Goal: Task Accomplishment & Management: Complete application form

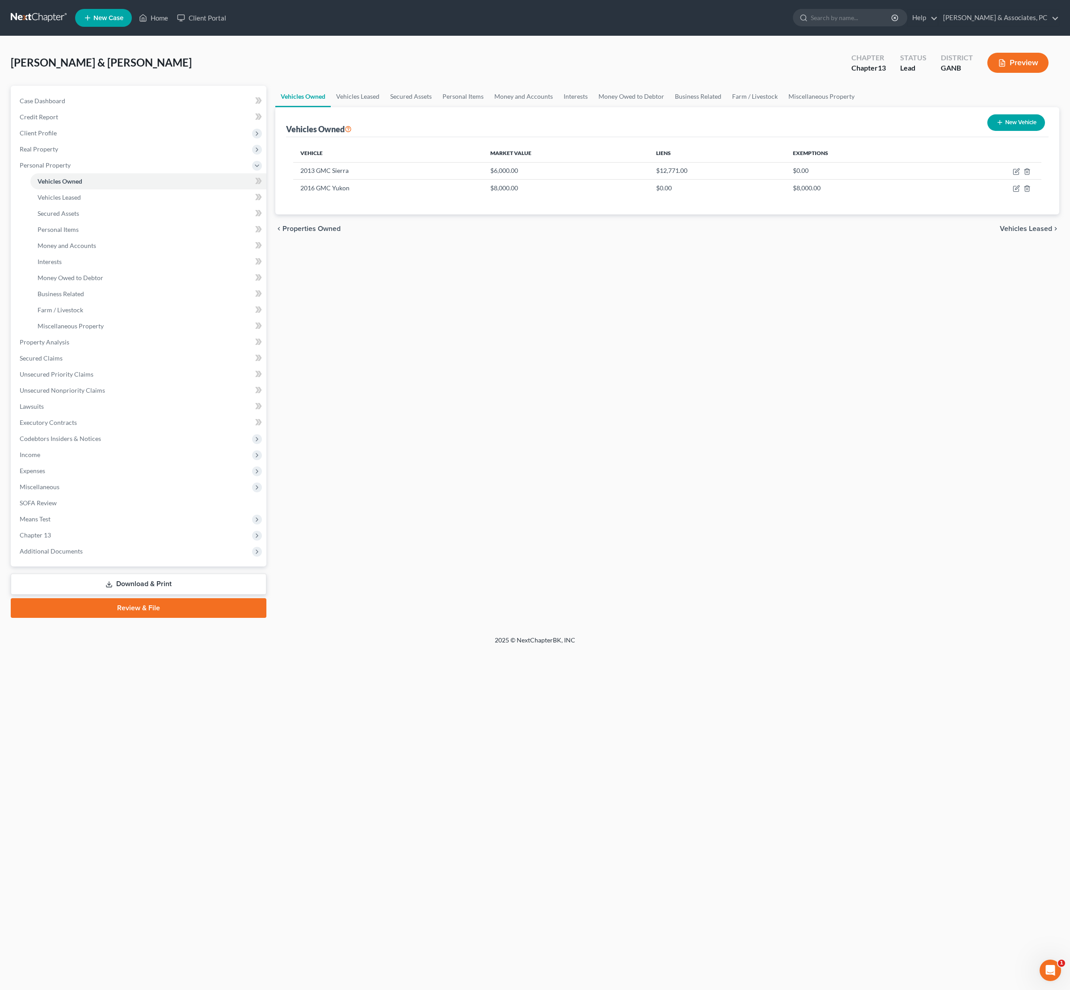
click at [420, 392] on div "Vehicles Owned Vehicles Leased Secured Assets Personal Items Money and Accounts…" at bounding box center [667, 352] width 793 height 532
click at [860, 105] on link "Miscellaneous Property" at bounding box center [821, 96] width 77 height 21
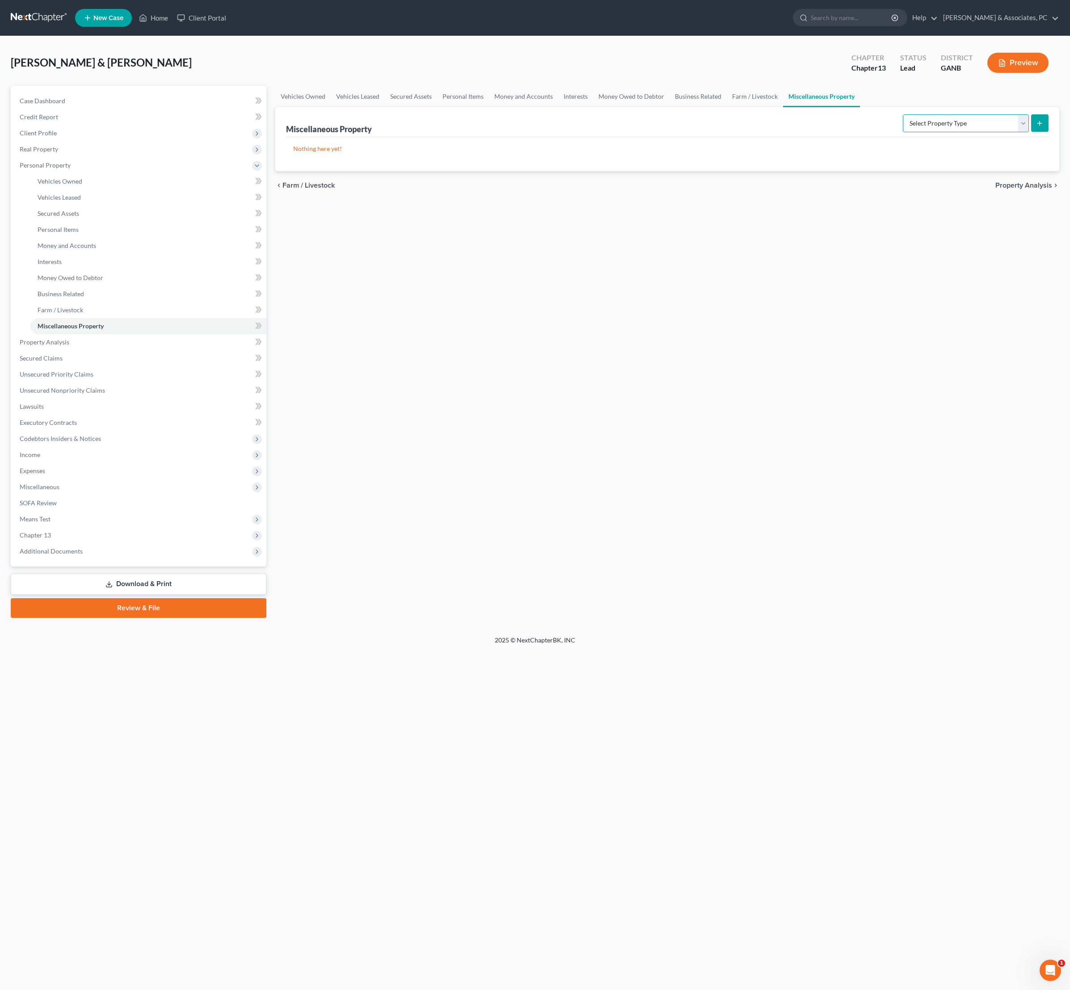
select select "holding_for_another"
click at [1036, 127] on icon "submit" at bounding box center [1039, 123] width 7 height 7
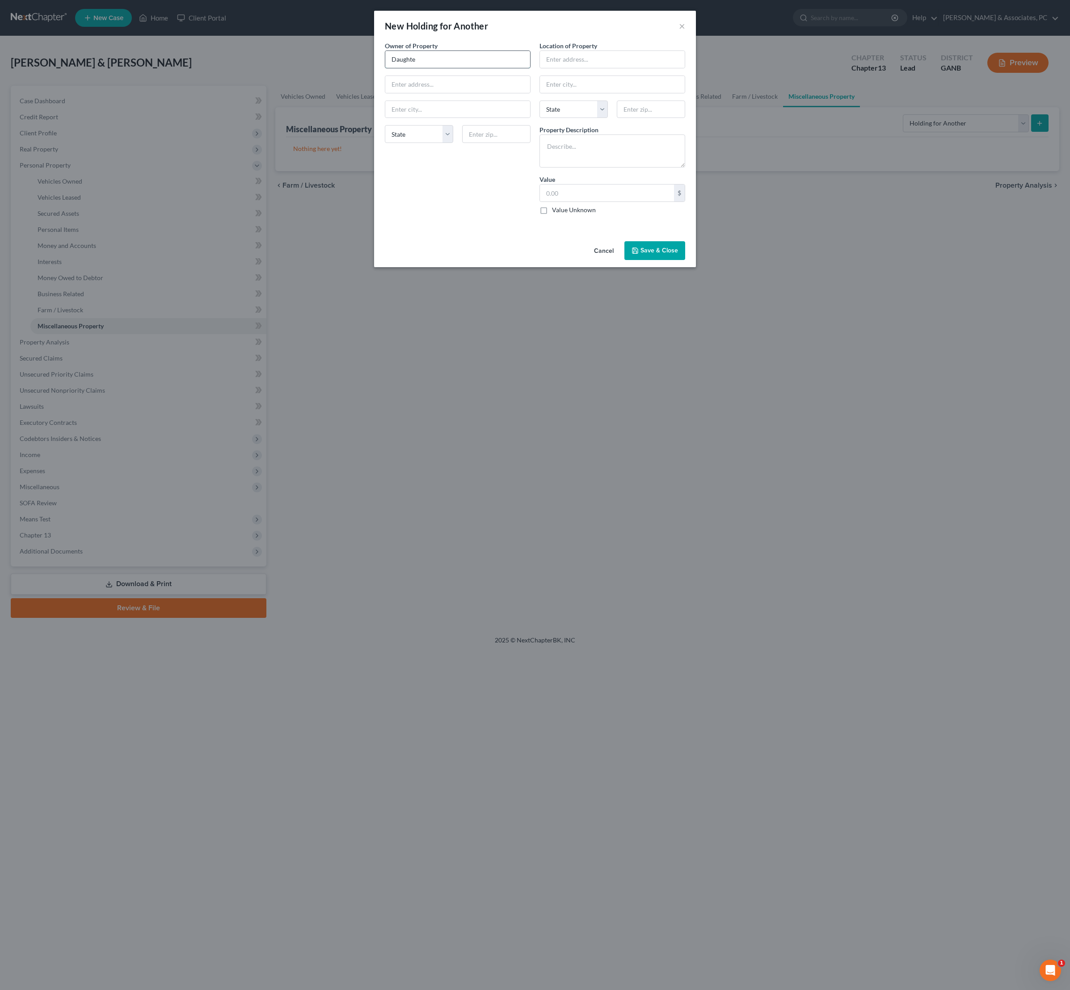
type input "Daughter"
click at [414, 68] on input "Daughter" at bounding box center [457, 59] width 145 height 17
click at [385, 66] on input "(minor)" at bounding box center [457, 59] width 145 height 17
type input "Daughter (minor)"
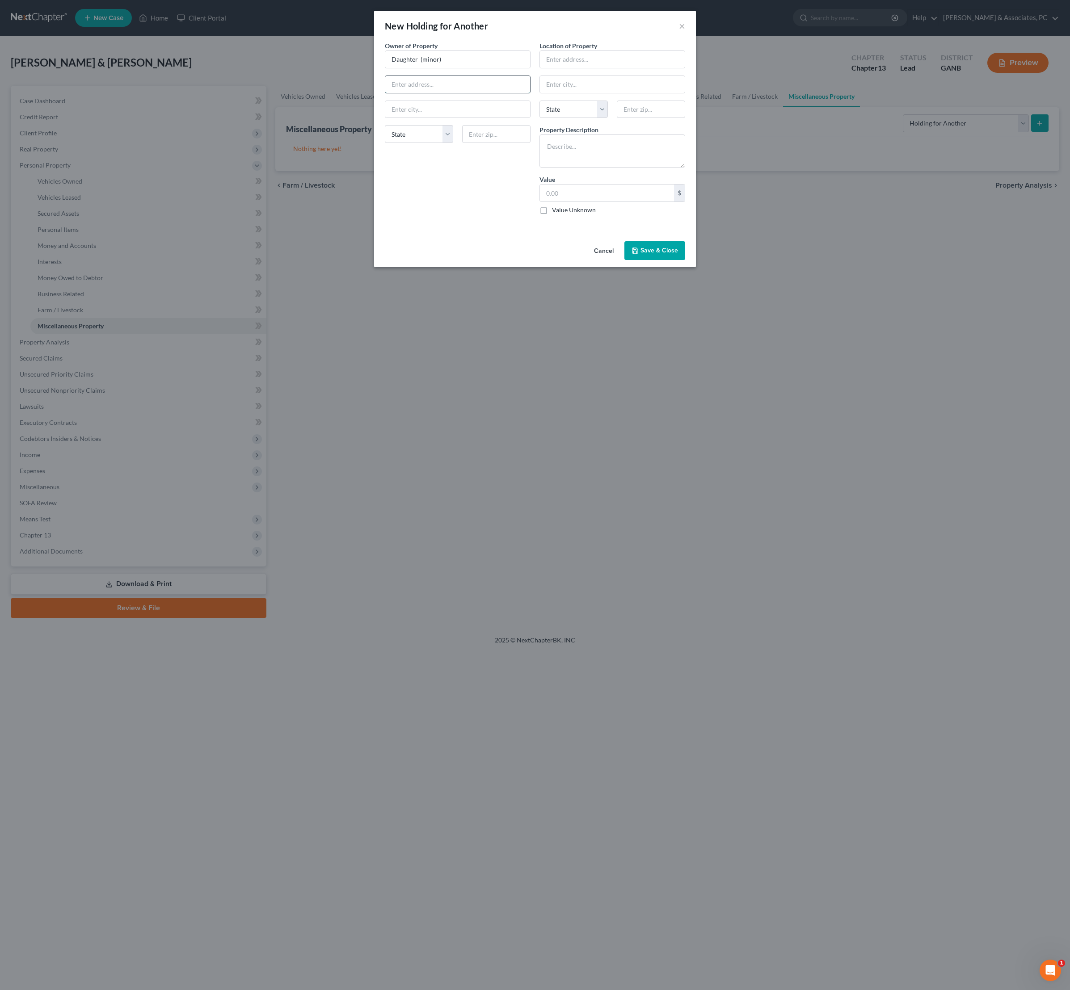
click at [424, 93] on input "text" at bounding box center [457, 84] width 145 height 17
click at [609, 168] on textarea at bounding box center [612, 151] width 146 height 33
click at [596, 168] on textarea "Guardian of child's claim" at bounding box center [612, 151] width 146 height 33
type textarea "Guardian of daughter's claim"
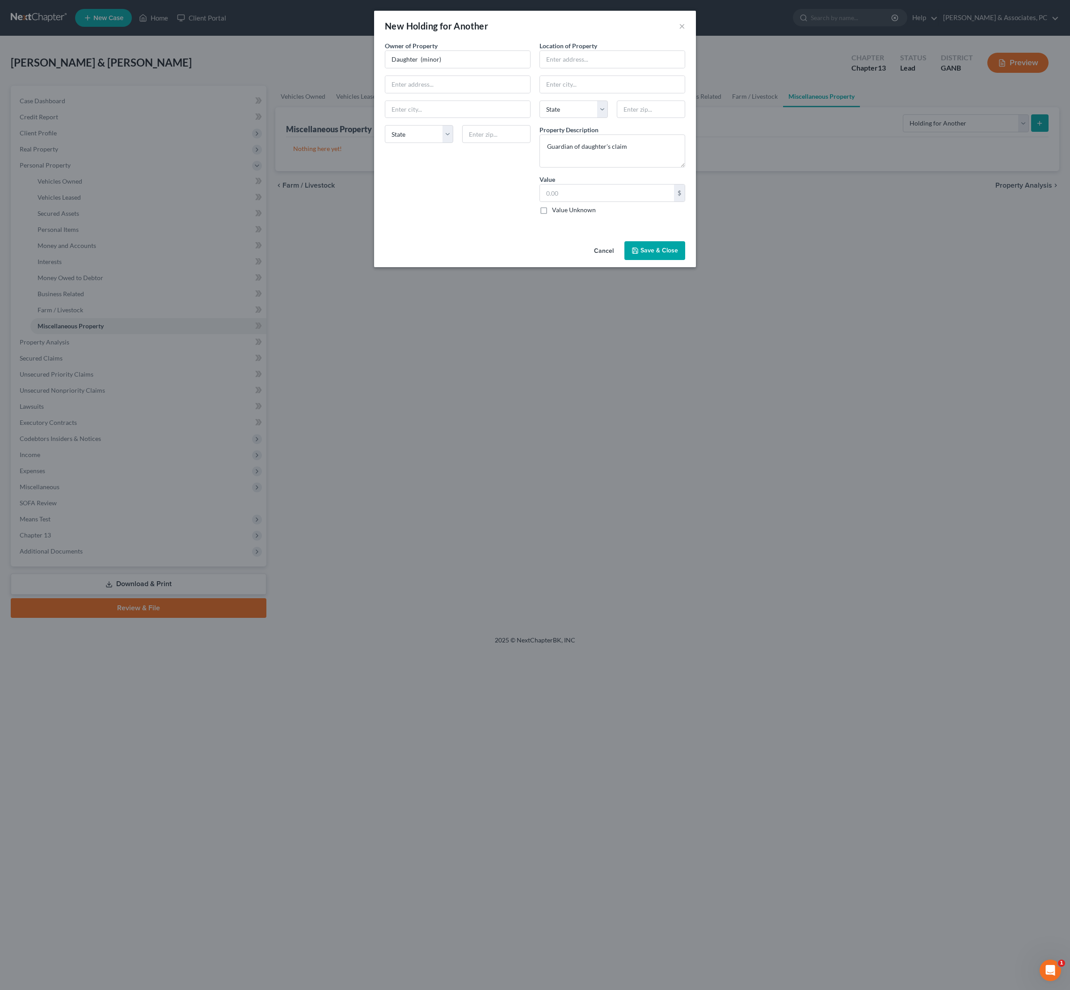
click at [603, 260] on button "Cancel" at bounding box center [604, 251] width 34 height 18
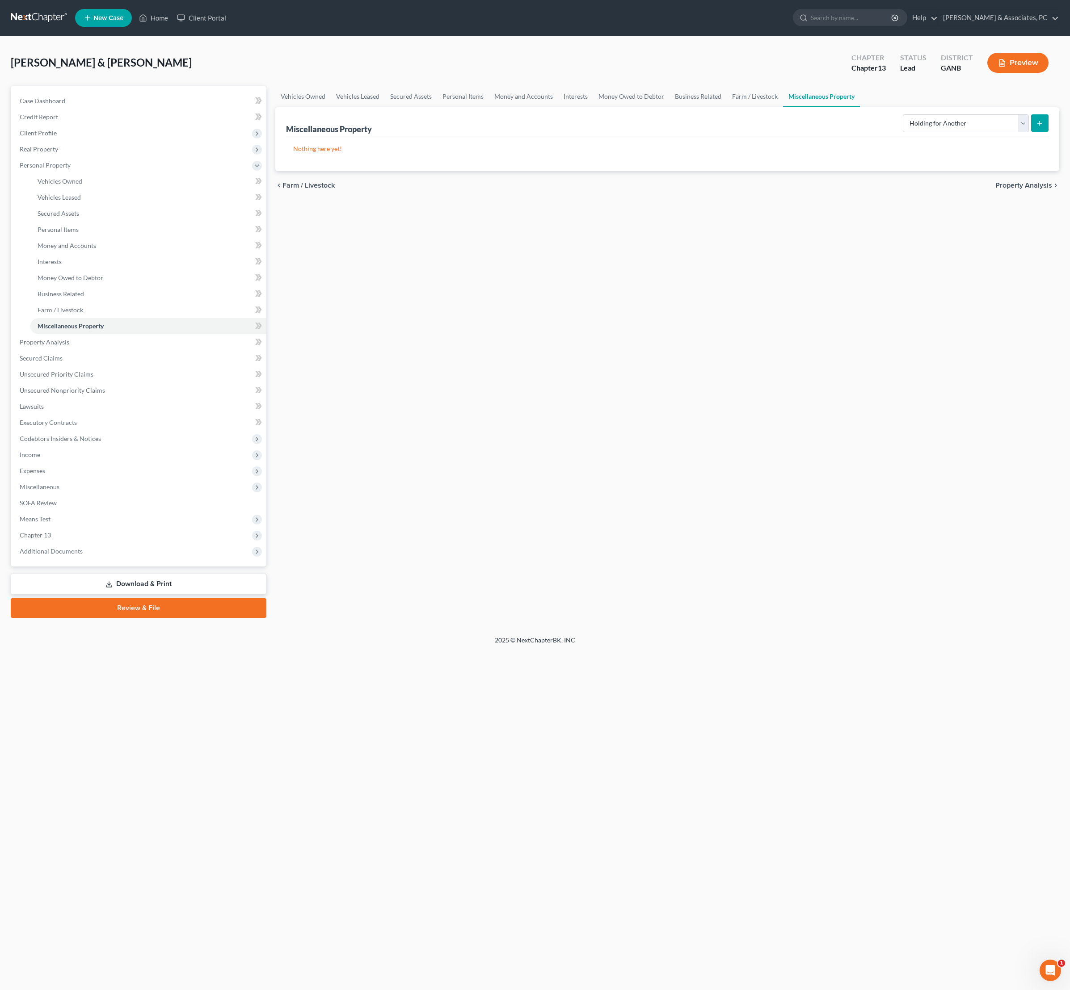
click at [1036, 127] on icon "submit" at bounding box center [1039, 123] width 7 height 7
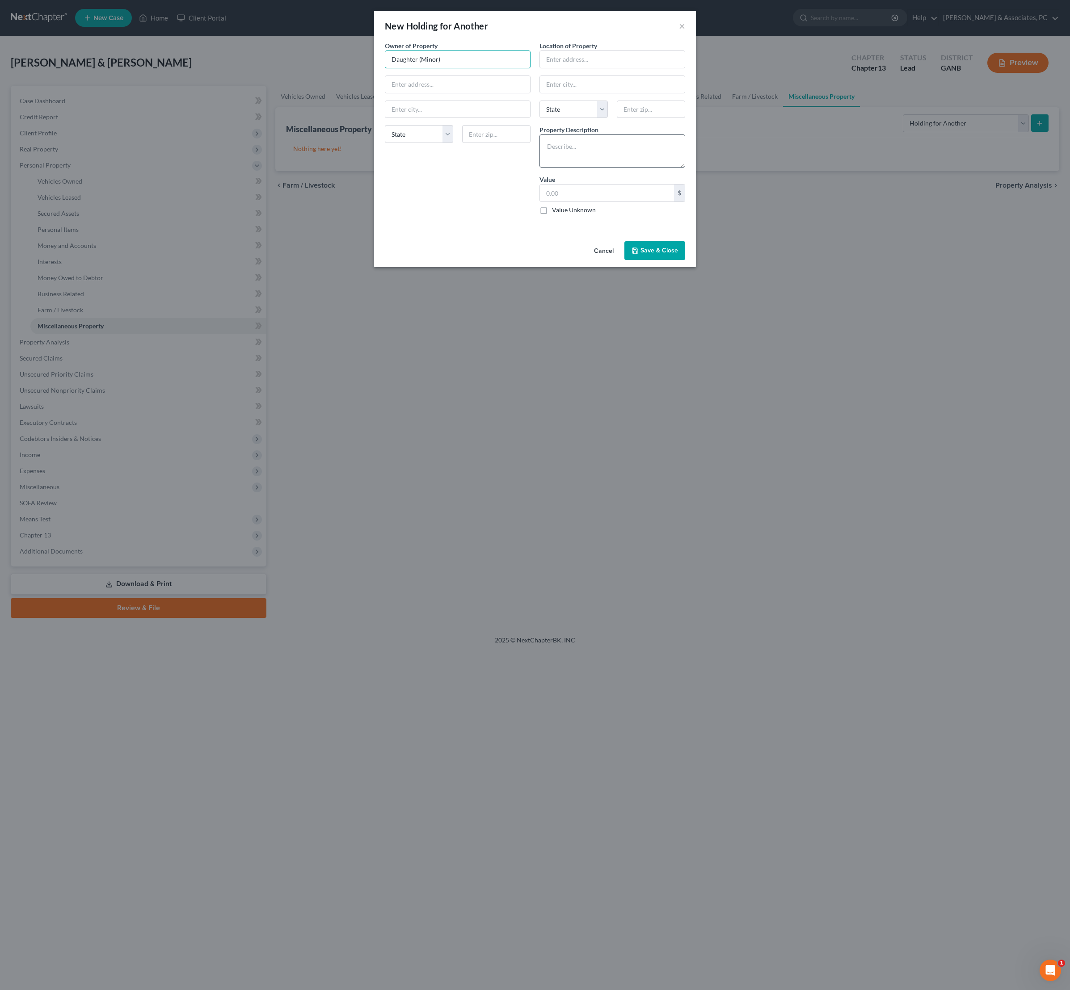
type input "Daughter (Minor)"
click at [586, 168] on textarea at bounding box center [612, 151] width 146 height 33
click at [578, 168] on textarea "Claim for" at bounding box center [612, 151] width 146 height 33
click at [577, 168] on textarea "Claim for" at bounding box center [612, 151] width 146 height 33
click at [609, 168] on textarea "Claim for" at bounding box center [612, 151] width 146 height 33
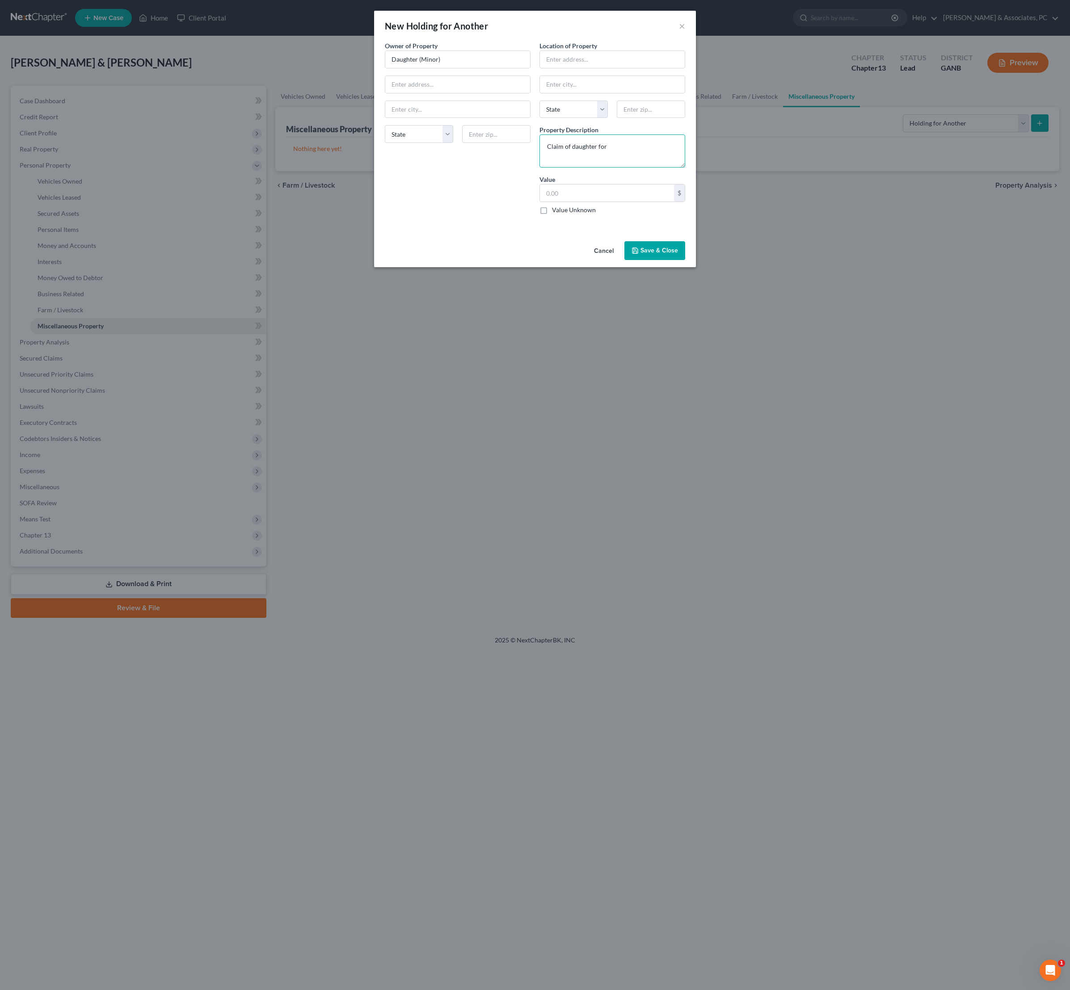
click at [636, 168] on textarea "Claim of daughter for" at bounding box center [612, 151] width 146 height 33
type textarea "Claim of daughter for injuries"
click at [579, 215] on label "Value Unknown" at bounding box center [574, 210] width 44 height 9
click at [561, 211] on input "Value Unknown" at bounding box center [559, 209] width 6 height 6
checkbox input "true"
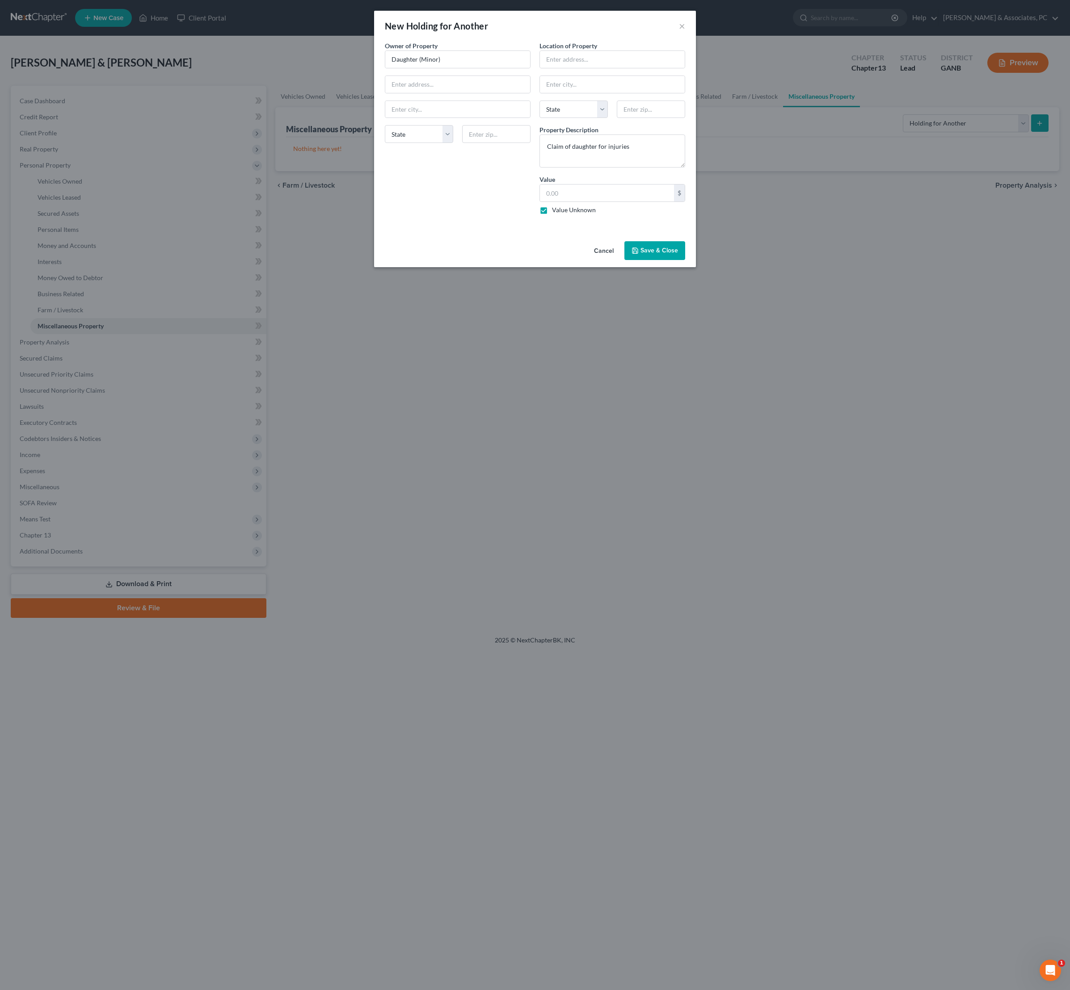
type input "0.00"
click at [680, 267] on div "Cancel Save & Close" at bounding box center [535, 252] width 322 height 29
click at [678, 260] on button "Save & Close" at bounding box center [654, 250] width 61 height 19
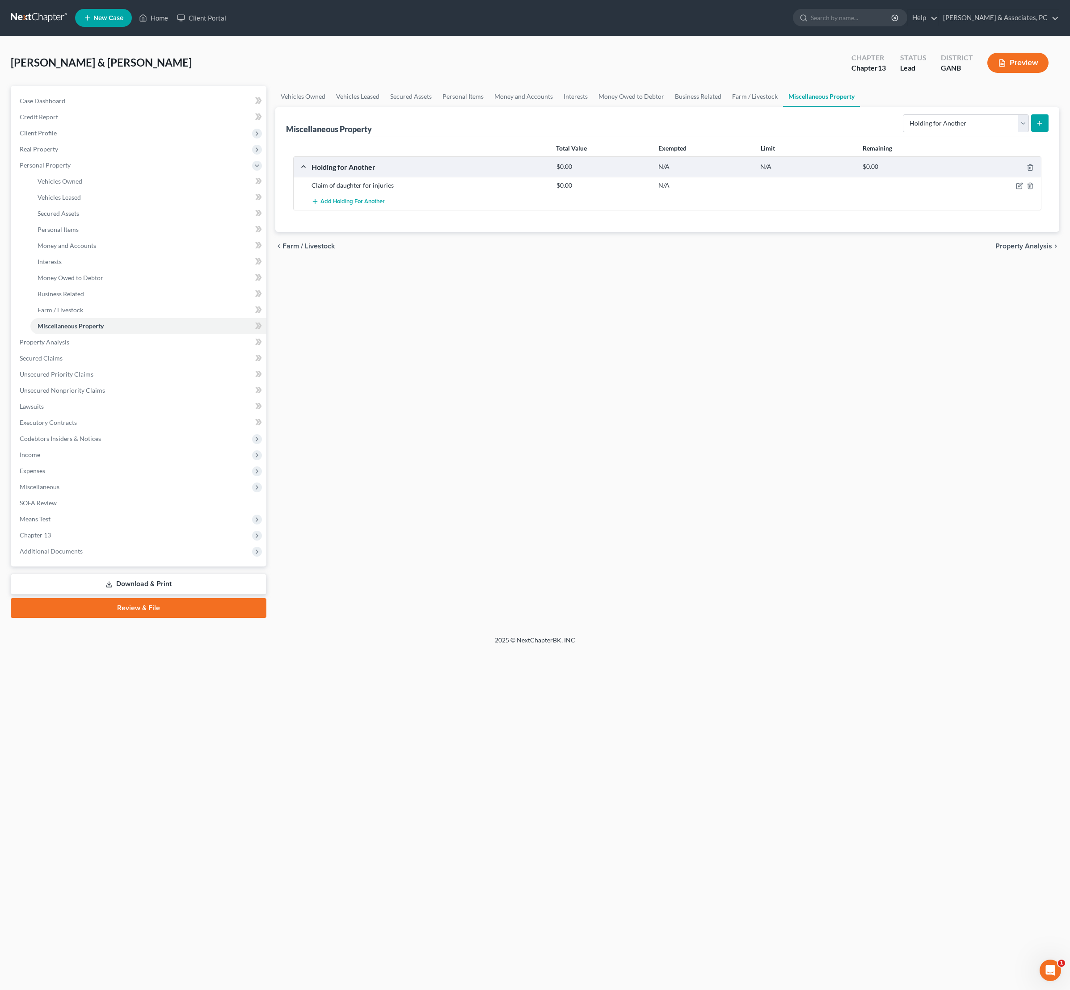
click at [400, 484] on div "Vehicles Owned Vehicles Leased Secured Assets Personal Items Money and Accounts…" at bounding box center [667, 352] width 793 height 532
click at [45, 475] on span "Expenses" at bounding box center [32, 471] width 25 height 8
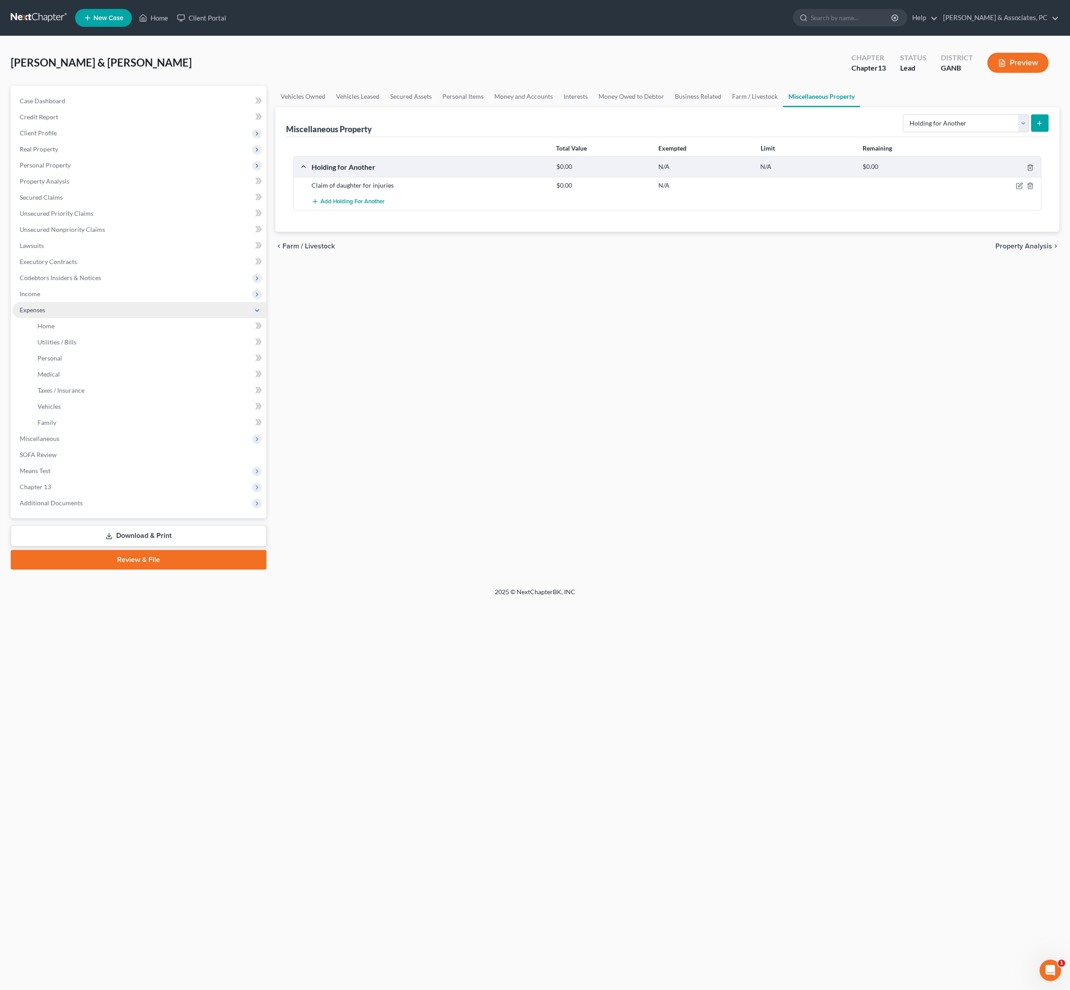
click at [54, 431] on li "Expenses Home Utilities / Bills Personal Medical" at bounding box center [140, 366] width 254 height 129
click at [508, 570] on div "Vehicles Owned Vehicles Leased Secured Assets Personal Items Money and Accounts…" at bounding box center [667, 328] width 793 height 484
click at [539, 464] on div "Vehicles Owned Vehicles Leased Secured Assets Personal Items Money and Accounts…" at bounding box center [667, 328] width 793 height 484
click at [438, 504] on div "Vehicles Owned Vehicles Leased Secured Assets Personal Items Money and Accounts…" at bounding box center [667, 328] width 793 height 484
click at [457, 533] on div "Vehicles Owned Vehicles Leased Secured Assets Personal Items Money and Accounts…" at bounding box center [667, 328] width 793 height 484
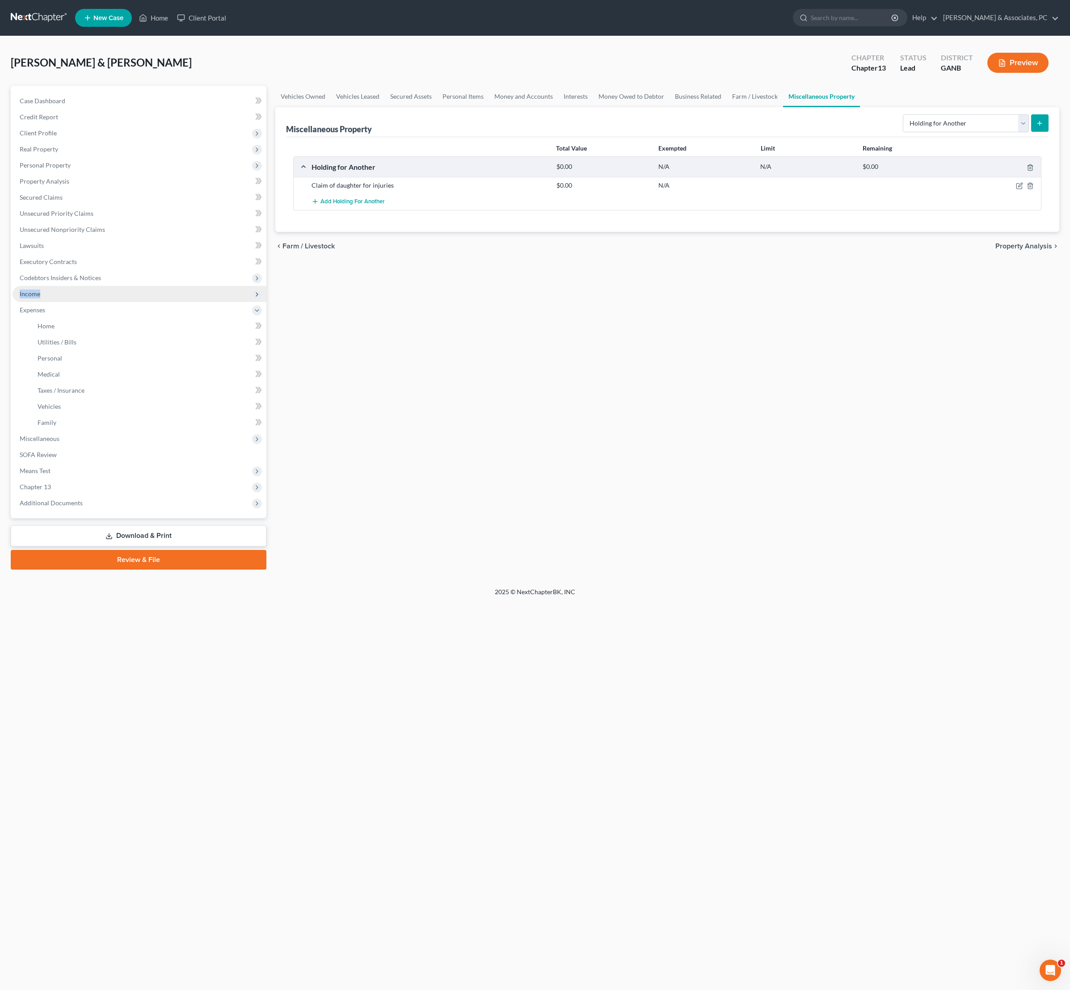
click at [51, 302] on span "Income" at bounding box center [140, 294] width 254 height 16
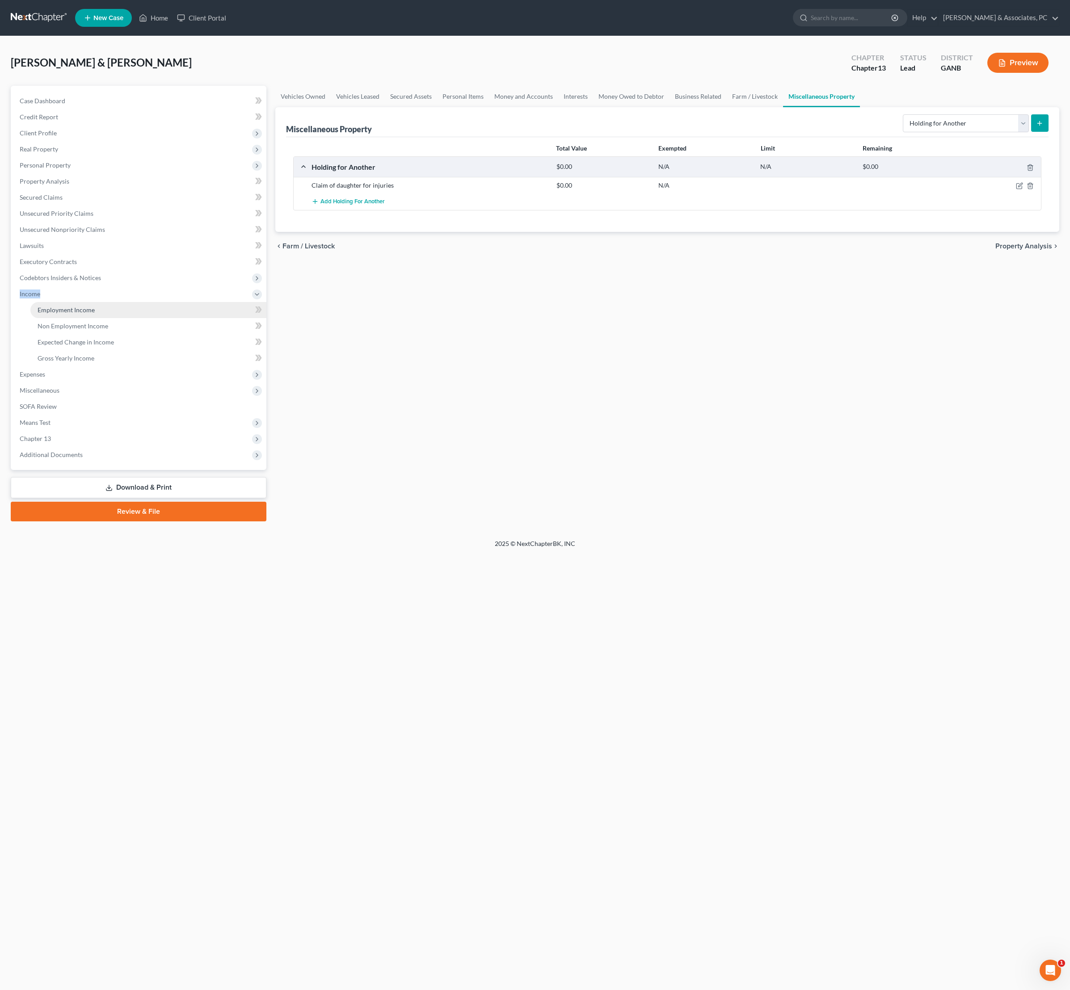
click at [72, 314] on span "Employment Income" at bounding box center [66, 310] width 57 height 8
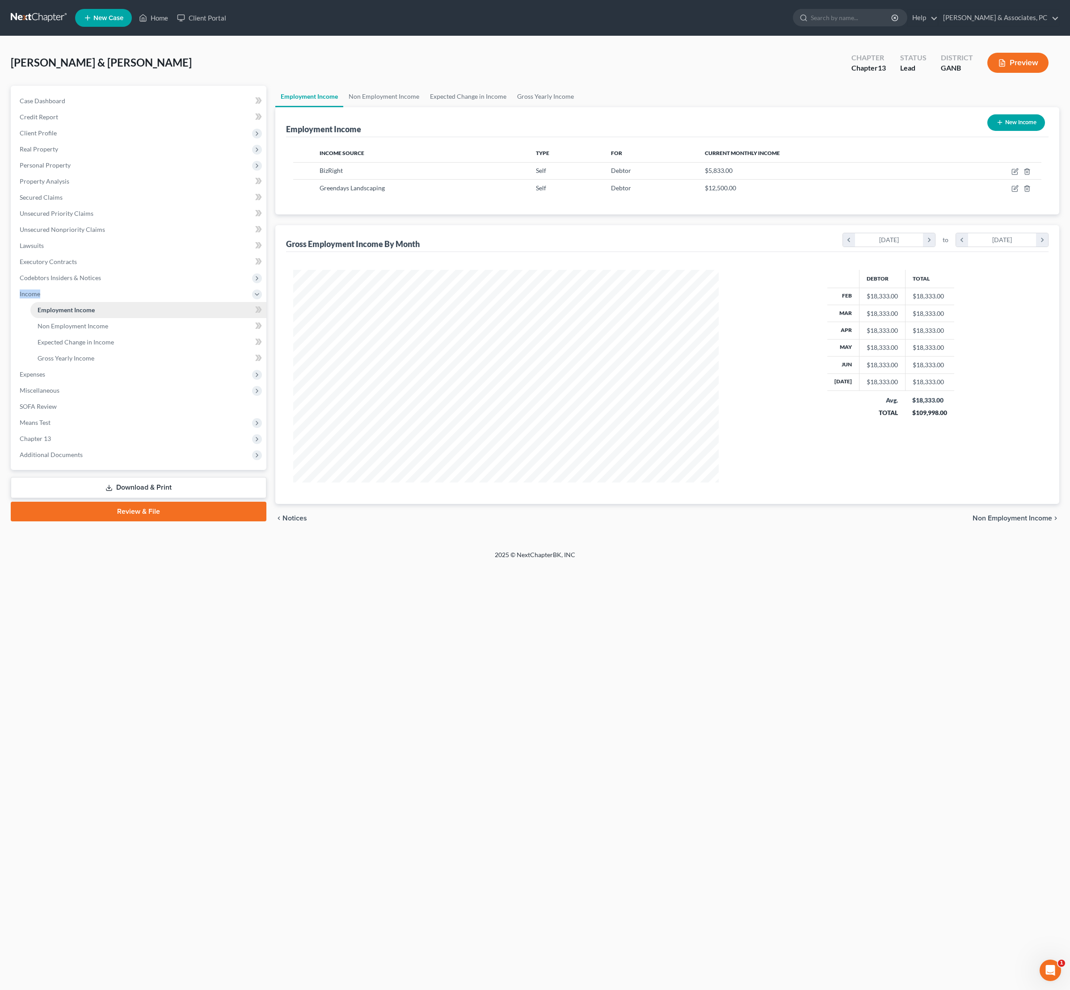
scroll to position [213, 443]
click at [45, 378] on span "Expenses" at bounding box center [32, 374] width 25 height 8
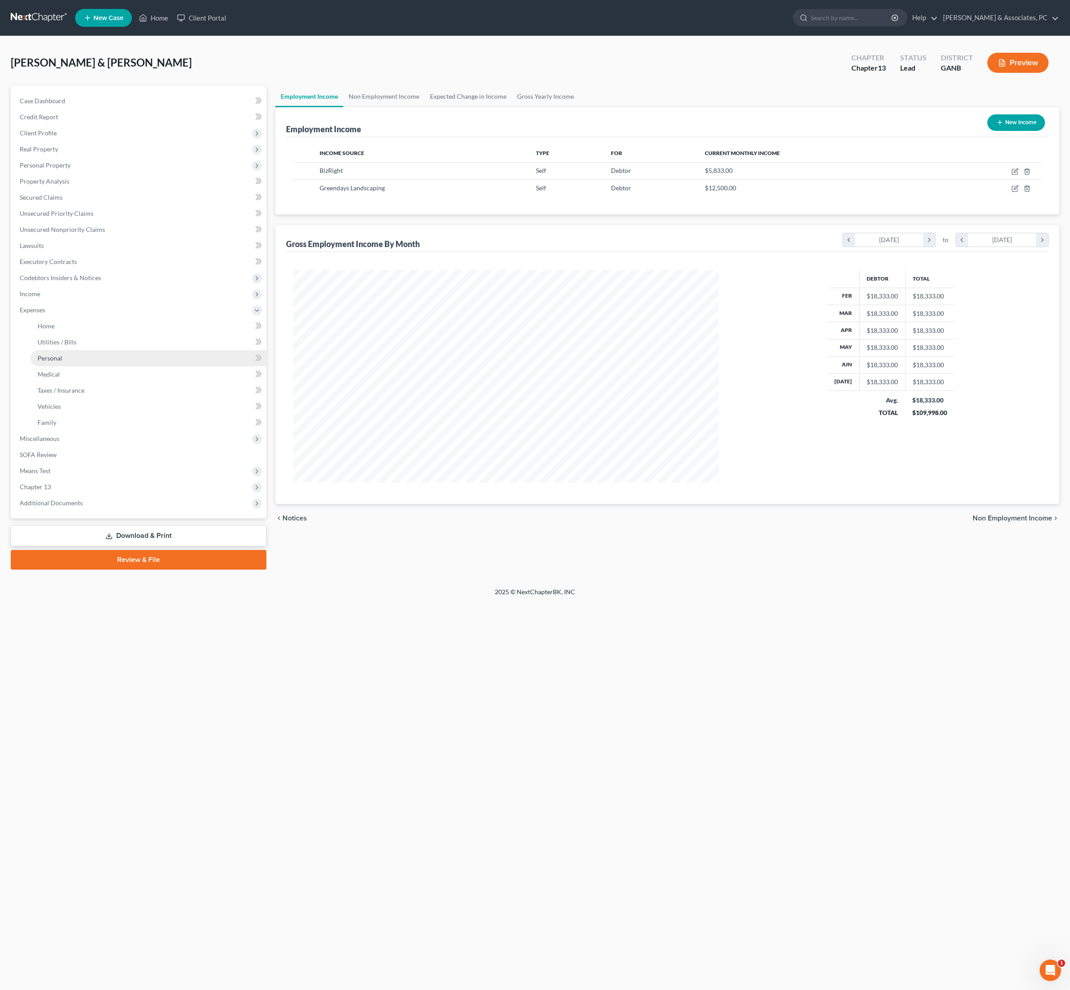
click at [62, 362] on span "Personal" at bounding box center [50, 358] width 25 height 8
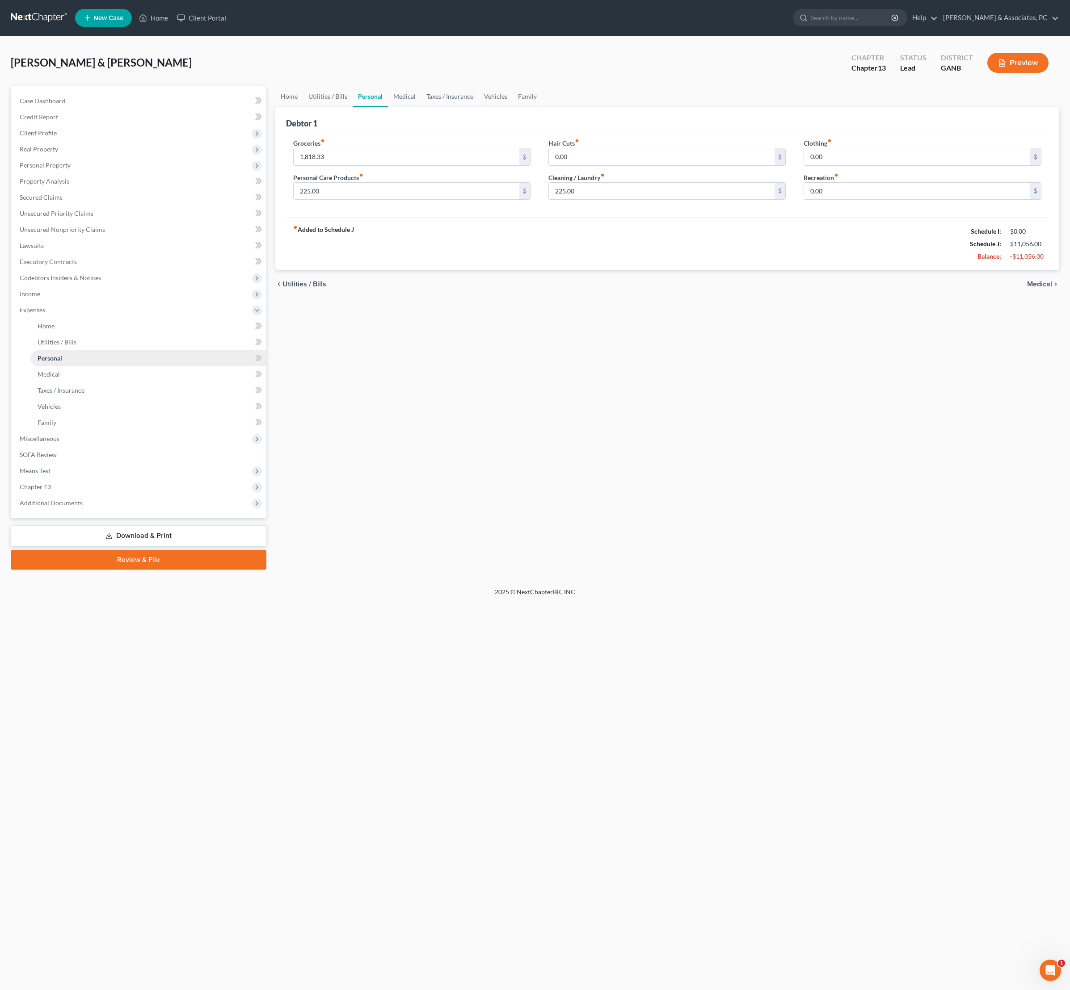
click at [62, 362] on span "Personal" at bounding box center [50, 358] width 25 height 8
click at [421, 107] on link "Medical" at bounding box center [404, 96] width 33 height 21
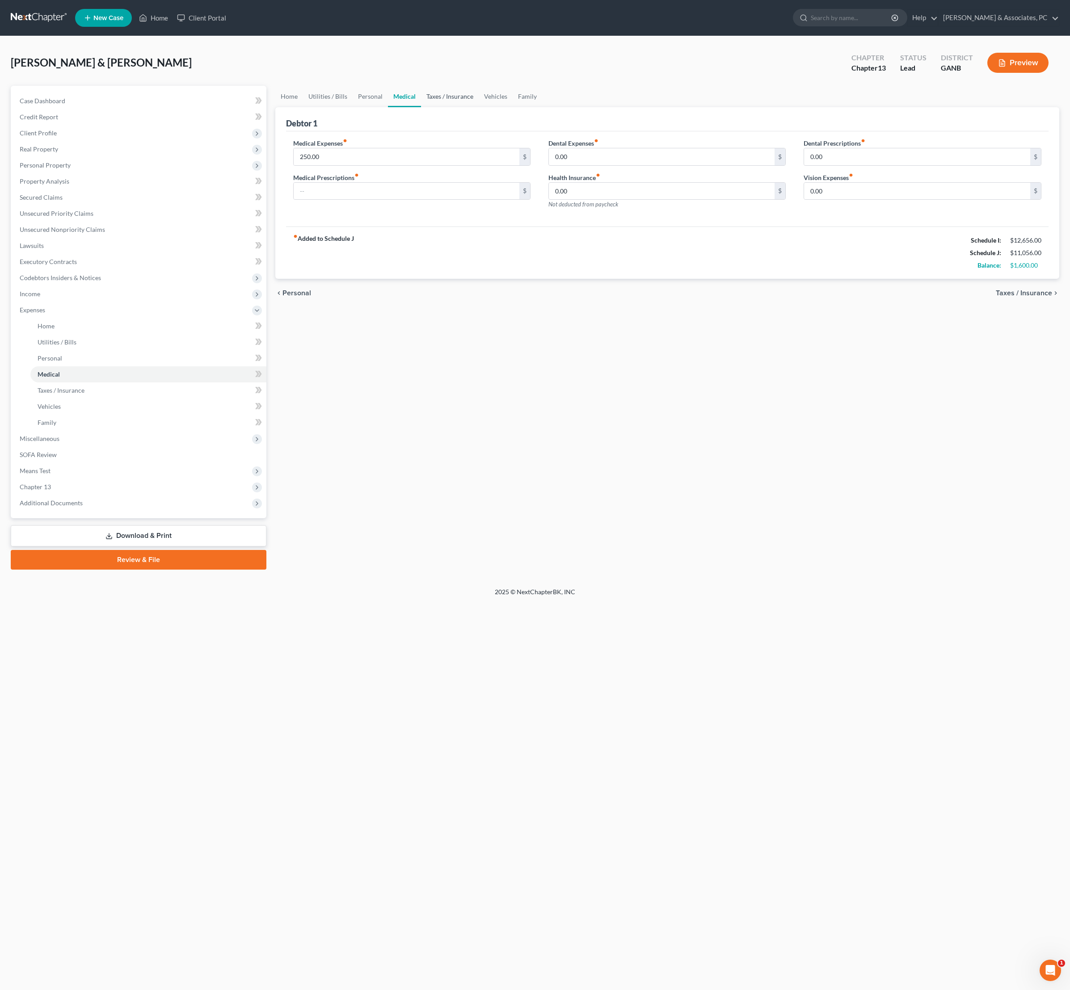
click at [476, 107] on link "Taxes / Insurance" at bounding box center [450, 96] width 58 height 21
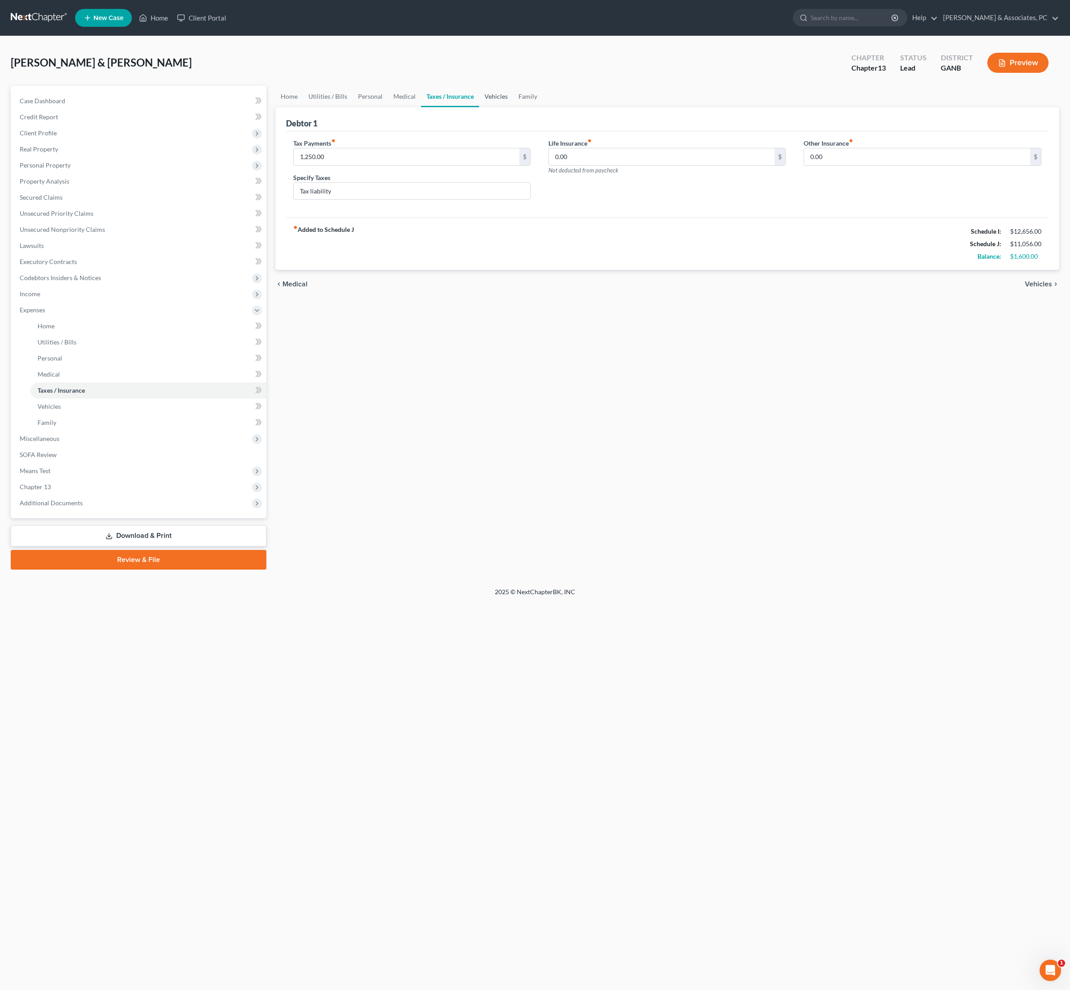
click at [513, 107] on link "Vehicles" at bounding box center [496, 96] width 34 height 21
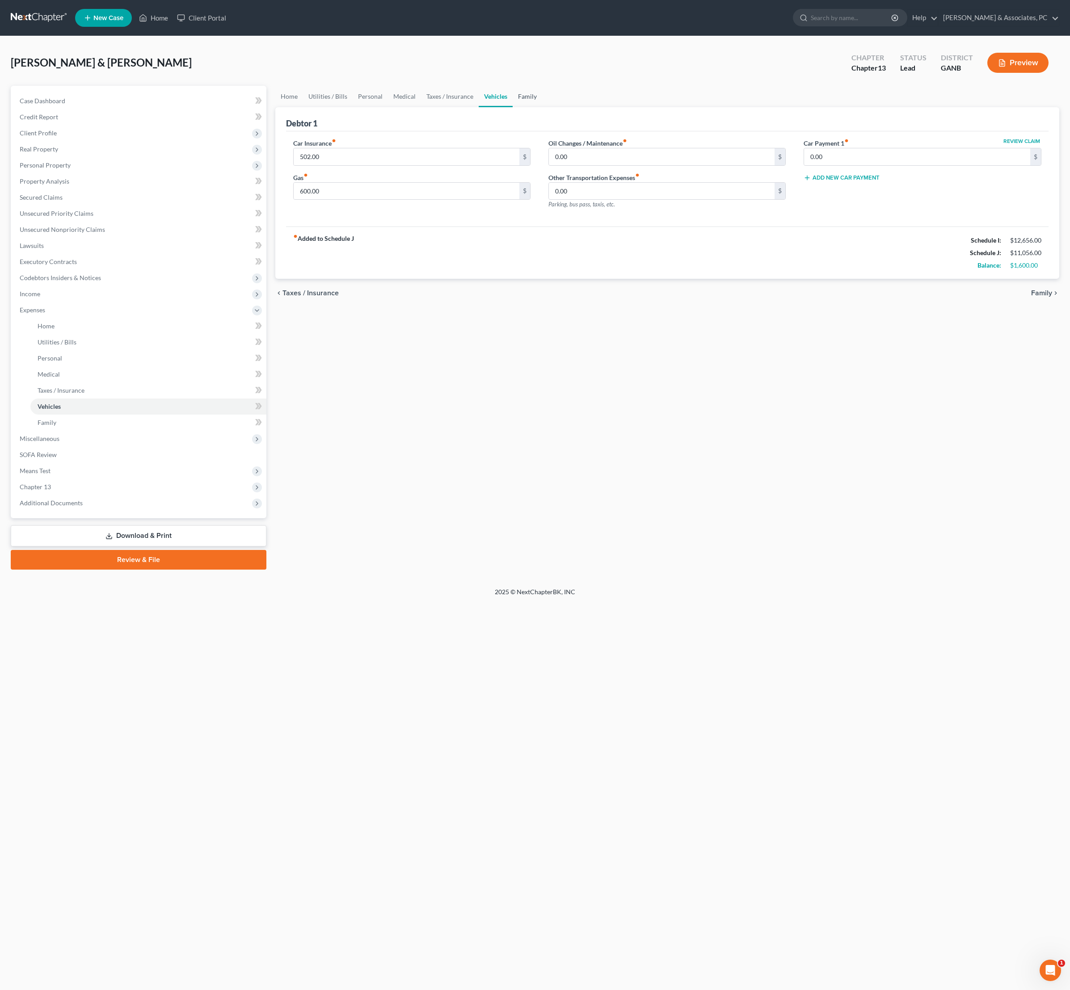
click at [542, 103] on link "Family" at bounding box center [527, 96] width 29 height 21
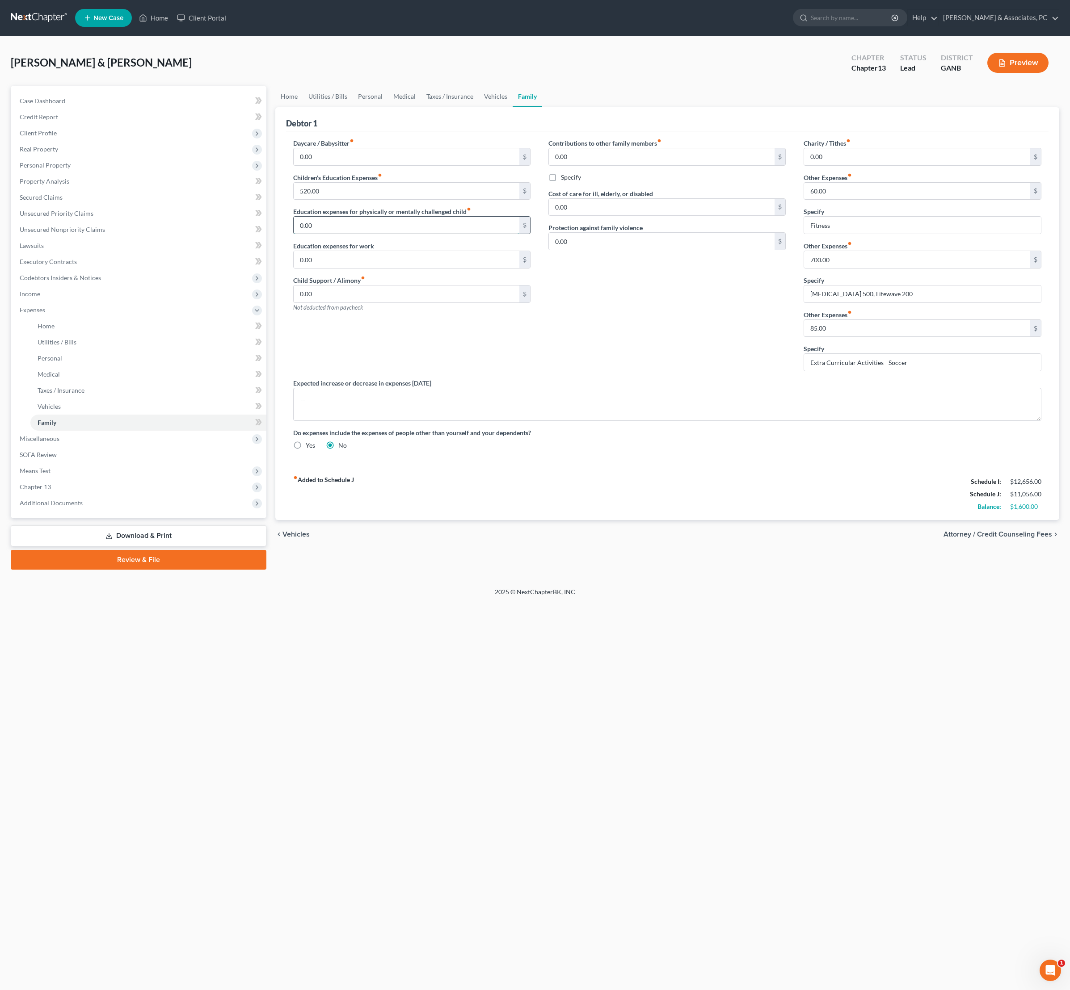
click at [413, 234] on input "0.00" at bounding box center [407, 225] width 226 height 17
click at [469, 200] on input "520.00" at bounding box center [407, 191] width 226 height 17
click at [922, 303] on input "[MEDICAL_DATA] 500, Lifewave 200" at bounding box center [922, 294] width 236 height 17
click at [939, 303] on input "[MEDICAL_DATA] 500, Lifewave 200 ([MEDICAL_DATA] /CND)" at bounding box center [922, 294] width 236 height 17
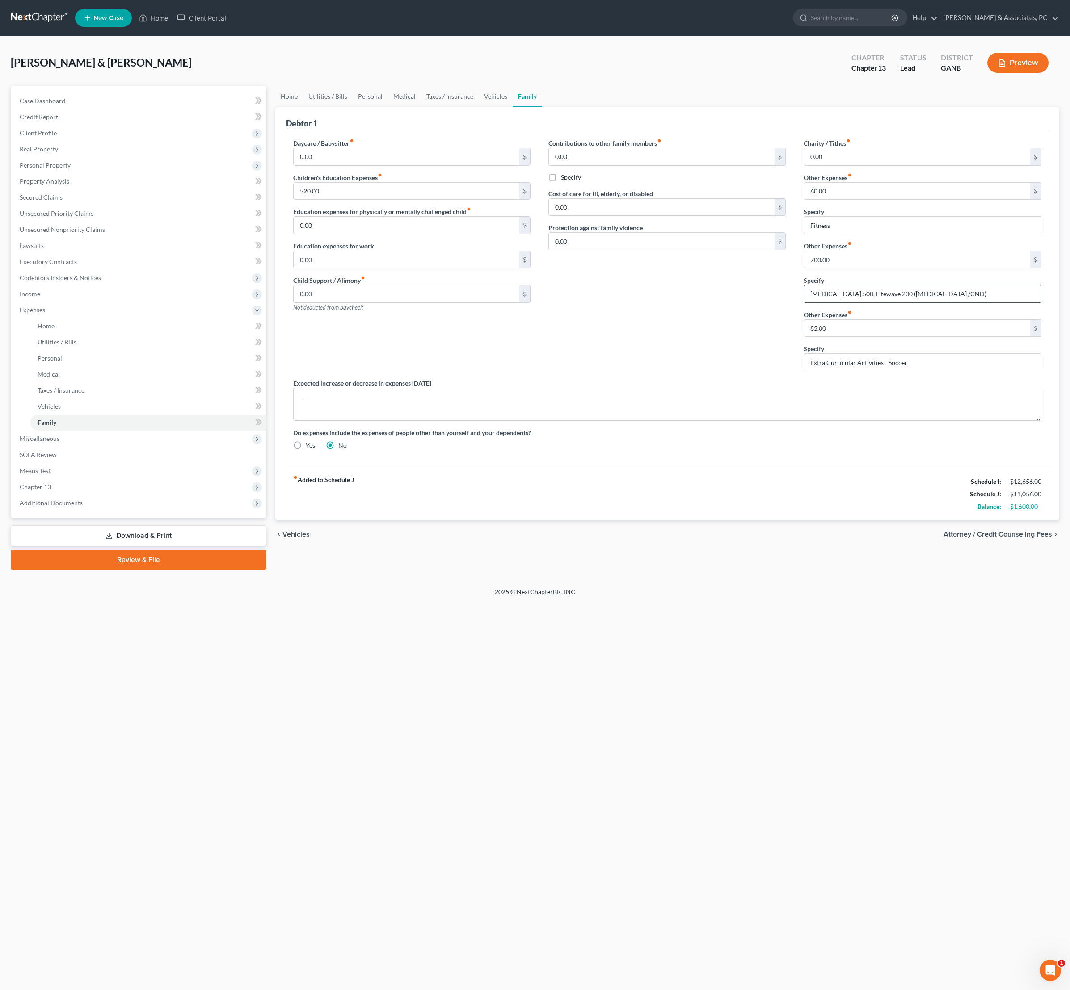
click at [939, 303] on input "[MEDICAL_DATA] 500, Lifewave 200 ([MEDICAL_DATA] /CND)" at bounding box center [922, 294] width 236 height 17
click at [934, 303] on input "[MEDICAL_DATA] 500, Lifewave 200 ([MEDICAL_DATA] /CBD)" at bounding box center [922, 294] width 236 height 17
click at [974, 303] on input "[MEDICAL_DATA] 500, Lifewave 200 ([MEDICAL_DATA] / CBD)" at bounding box center [922, 294] width 236 height 17
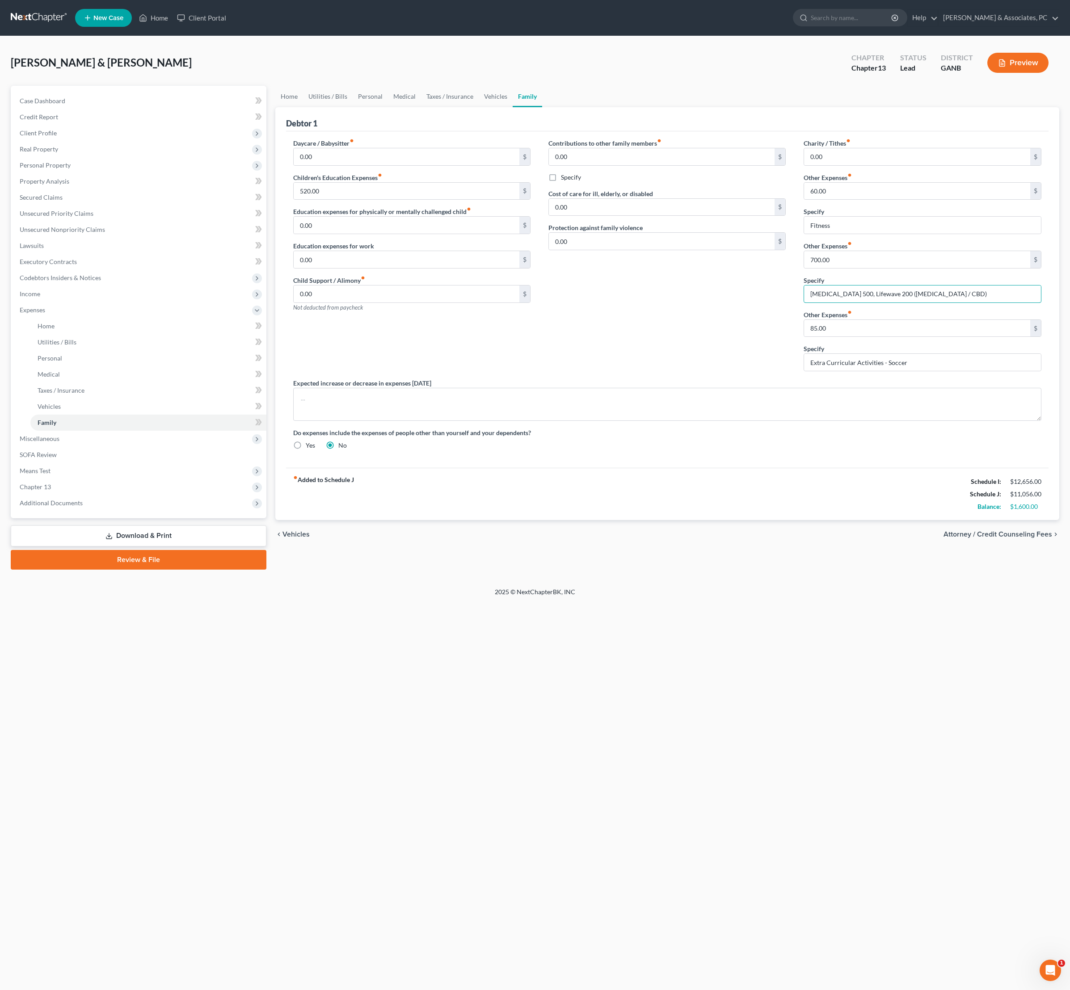
type input "[MEDICAL_DATA] 500, Lifewave 200 ([MEDICAL_DATA] / CBD)"
click at [656, 379] on div "Contributions to other family members fiber_manual_record 0.00 $ Specify Cost o…" at bounding box center [666, 259] width 255 height 240
click at [619, 379] on div "Contributions to other family members fiber_manual_record 0.00 $ Specify Cost o…" at bounding box center [666, 259] width 255 height 240
click at [50, 201] on span "Secured Claims" at bounding box center [41, 198] width 43 height 8
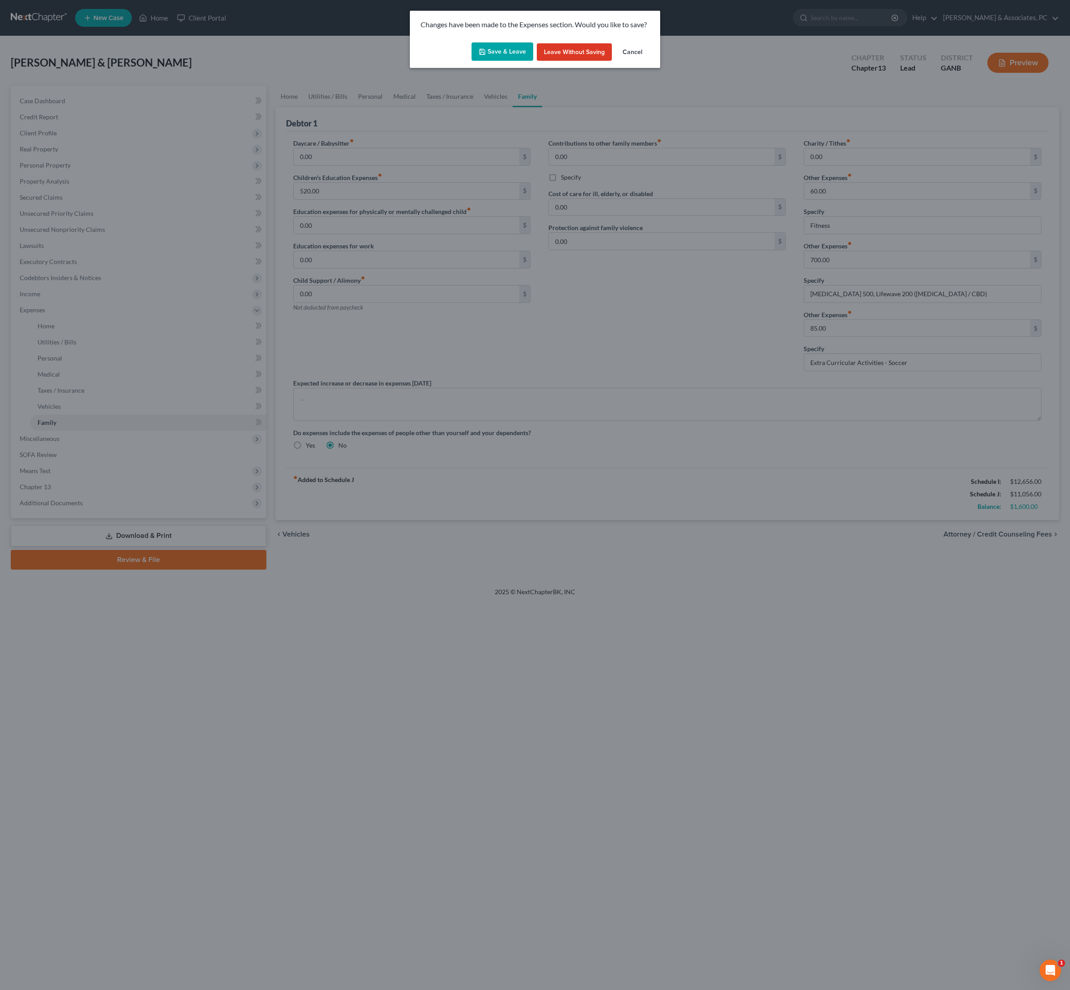
click at [471, 61] on button "Save & Leave" at bounding box center [502, 51] width 62 height 19
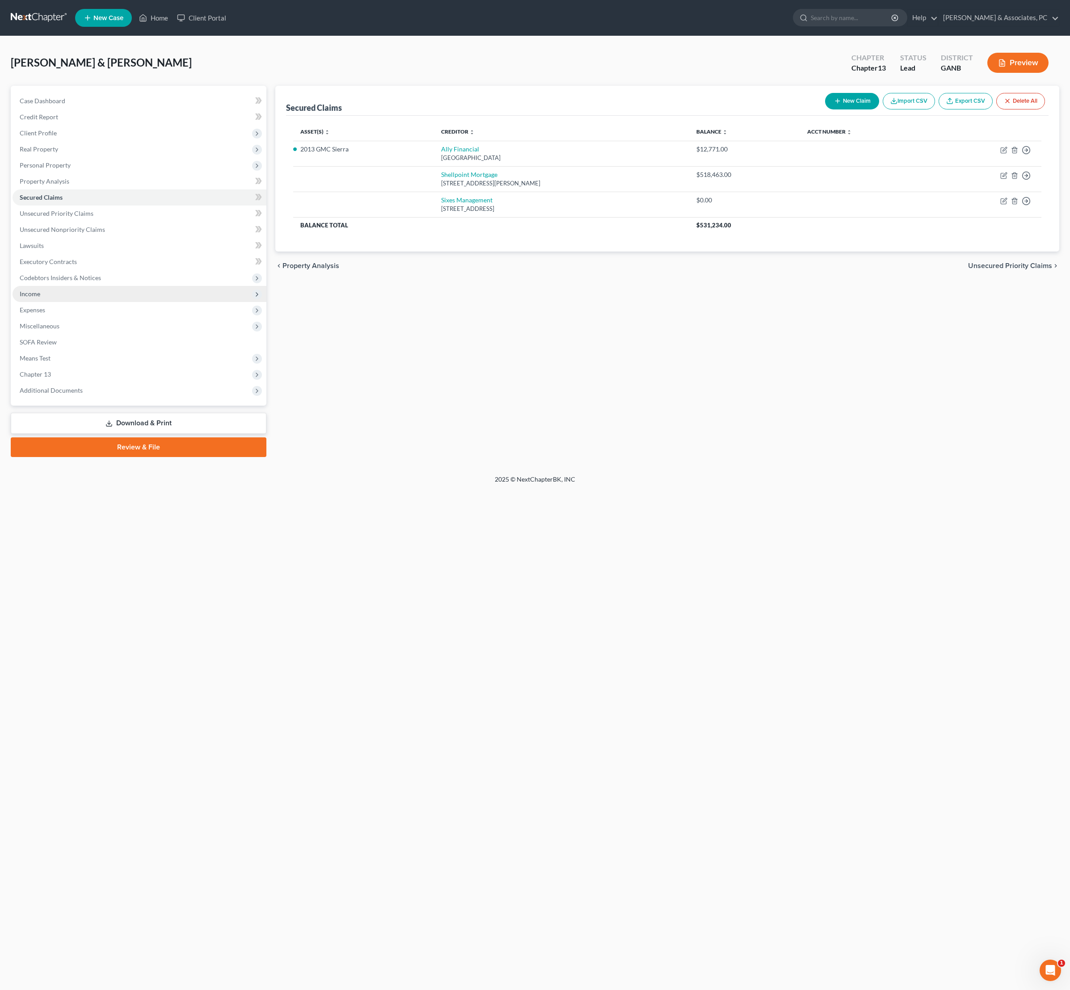
click at [37, 298] on span "Income" at bounding box center [30, 294] width 21 height 8
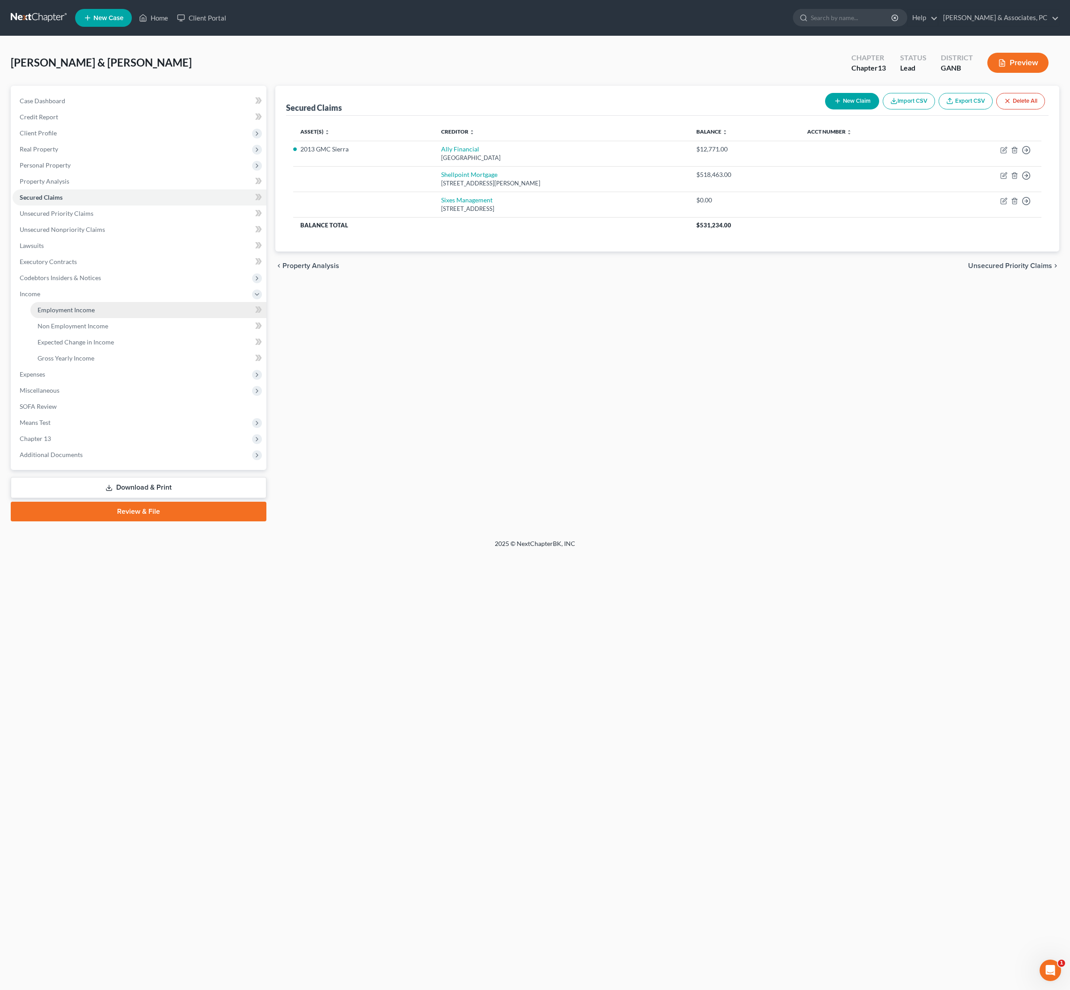
click at [80, 314] on span "Employment Income" at bounding box center [66, 310] width 57 height 8
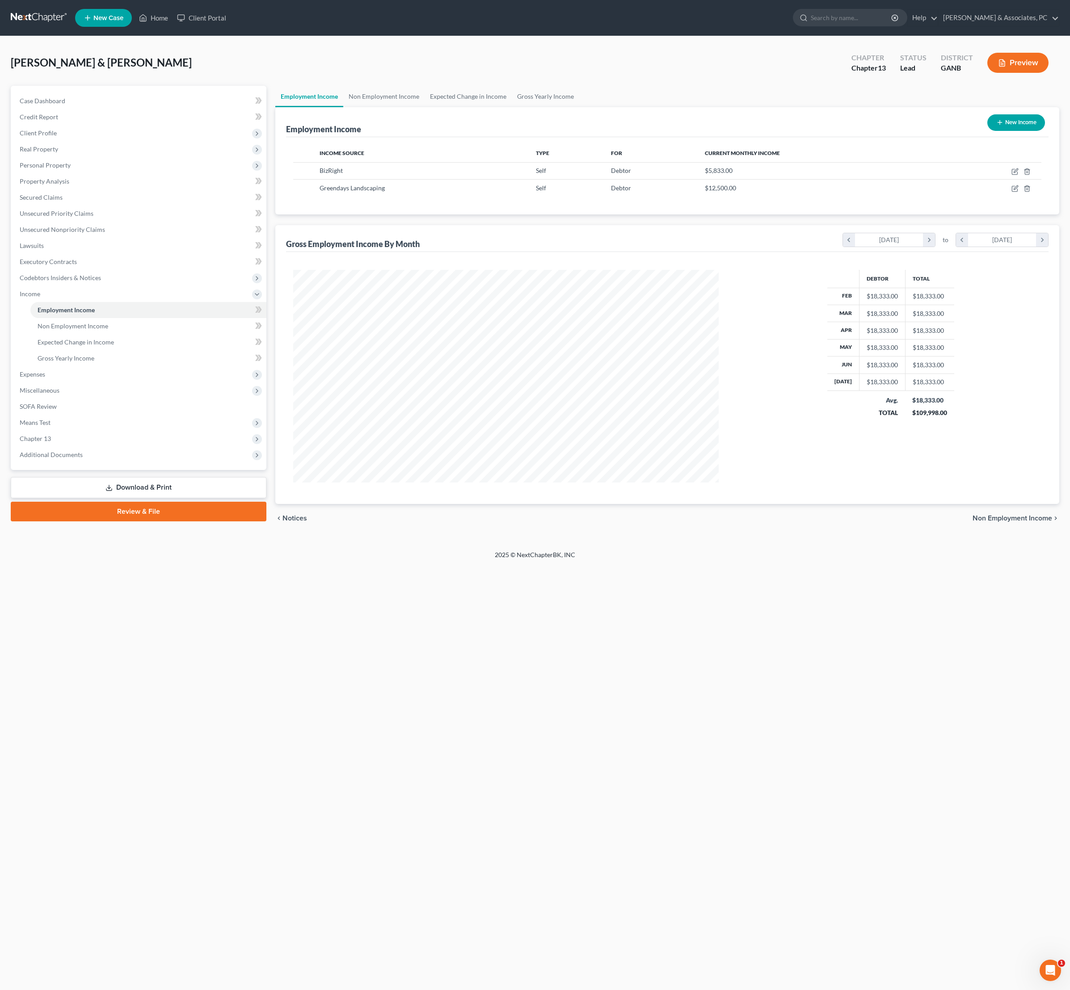
scroll to position [213, 443]
click at [579, 103] on link "Gross Yearly Income" at bounding box center [545, 96] width 67 height 21
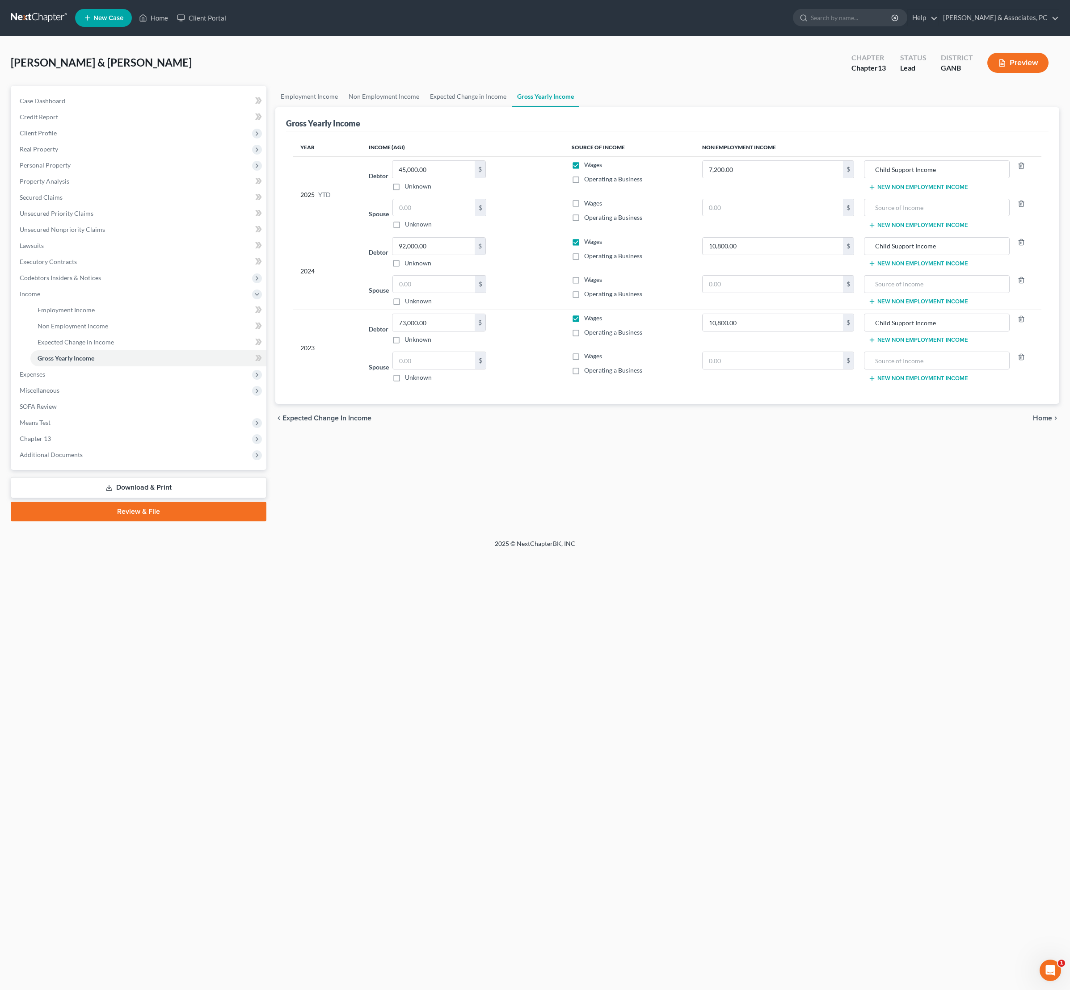
click at [484, 652] on div "Home New Case Client Portal [PERSON_NAME] & Associates, PC [PERSON_NAME][EMAIL_…" at bounding box center [535, 495] width 1070 height 990
click at [44, 378] on span "Expenses" at bounding box center [32, 374] width 25 height 8
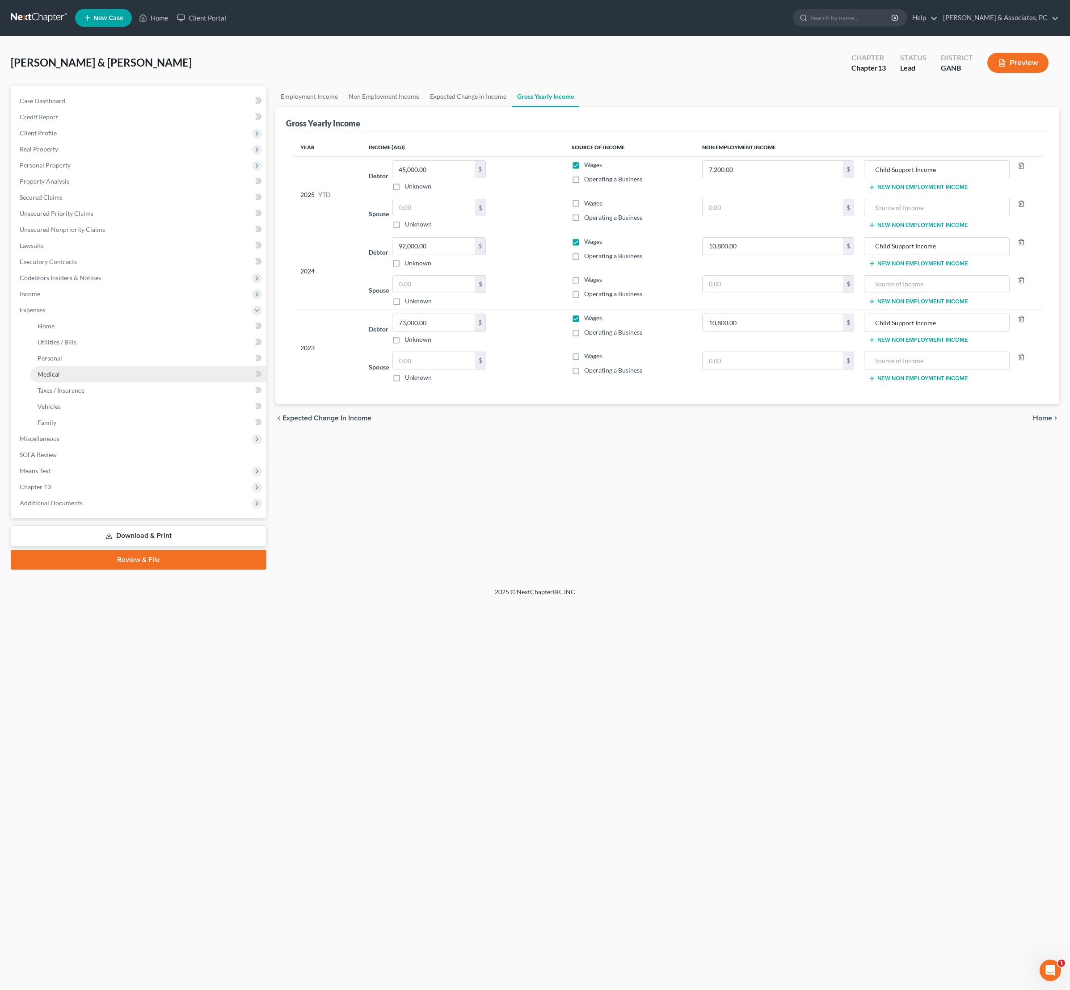
click at [45, 383] on link "Medical" at bounding box center [148, 374] width 236 height 16
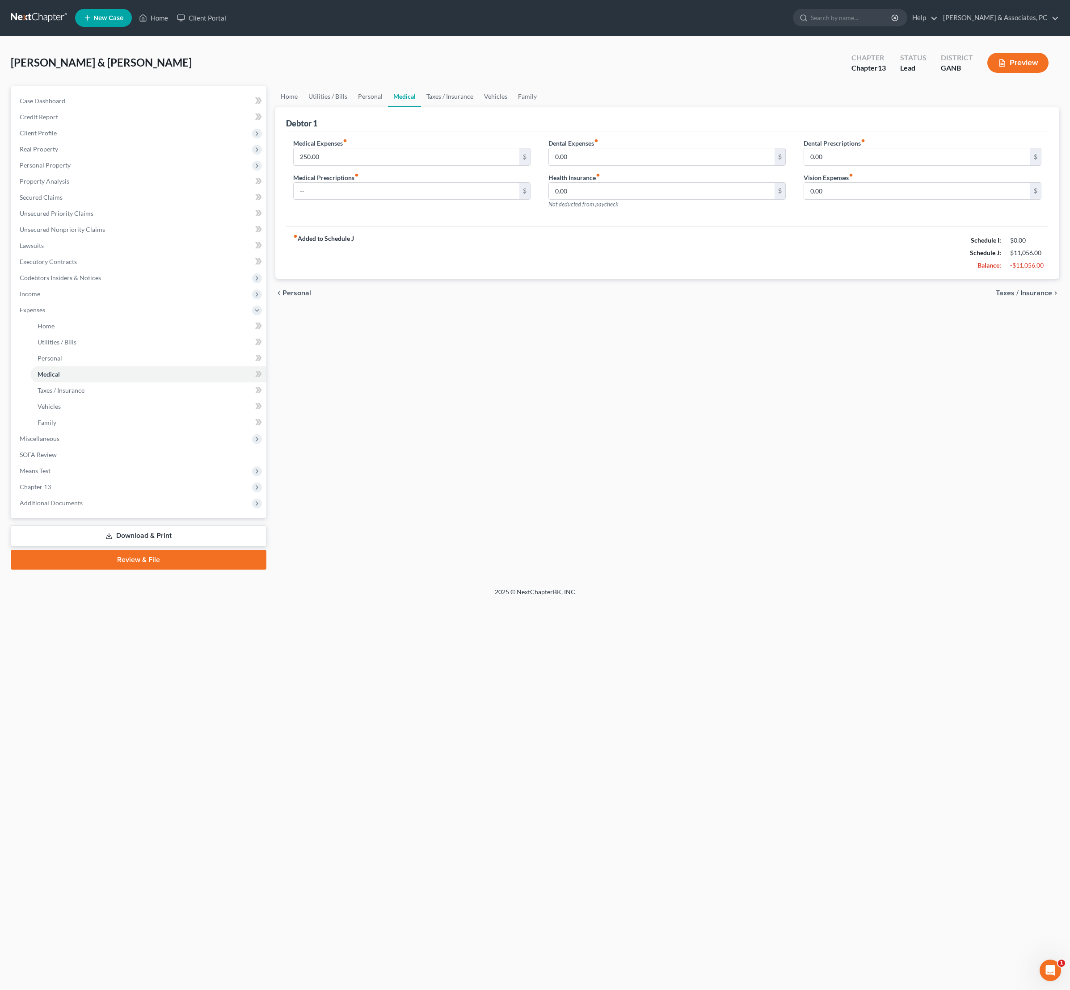
click at [476, 403] on div "Home Utilities / Bills Personal Medical Taxes / Insurance Vehicles Family Debto…" at bounding box center [667, 328] width 793 height 484
click at [139, 547] on link "Download & Print" at bounding box center [139, 536] width 256 height 21
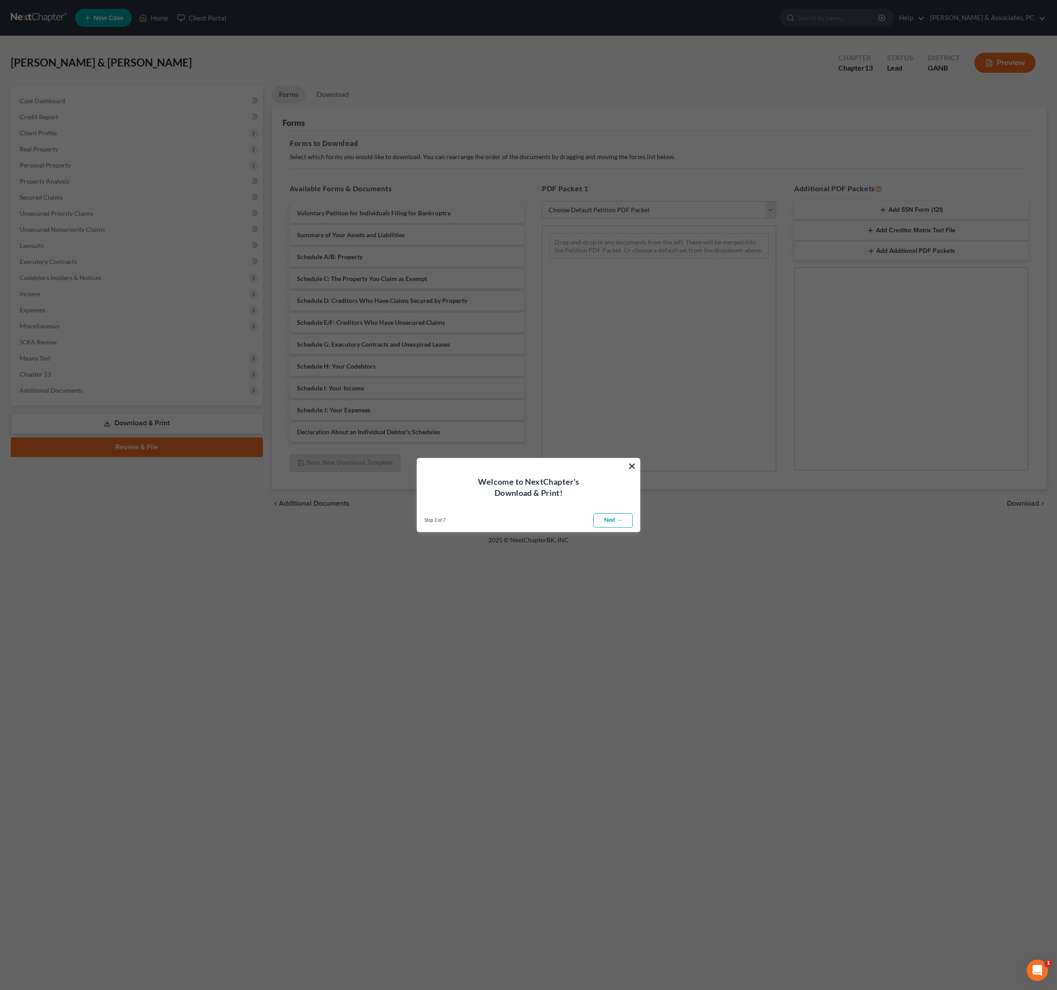
click at [608, 518] on link "Next →" at bounding box center [612, 521] width 39 height 14
select select "0"
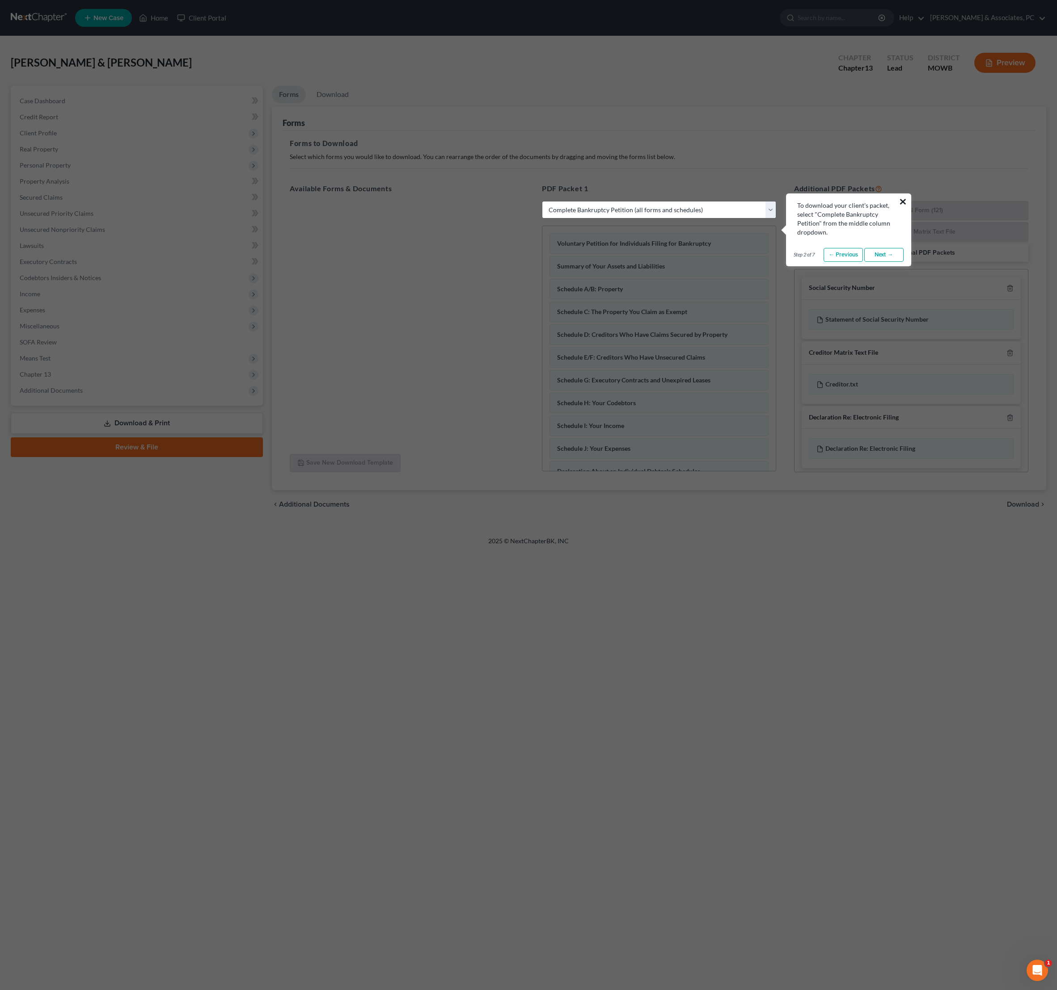
click at [904, 199] on button "×" at bounding box center [902, 201] width 8 height 14
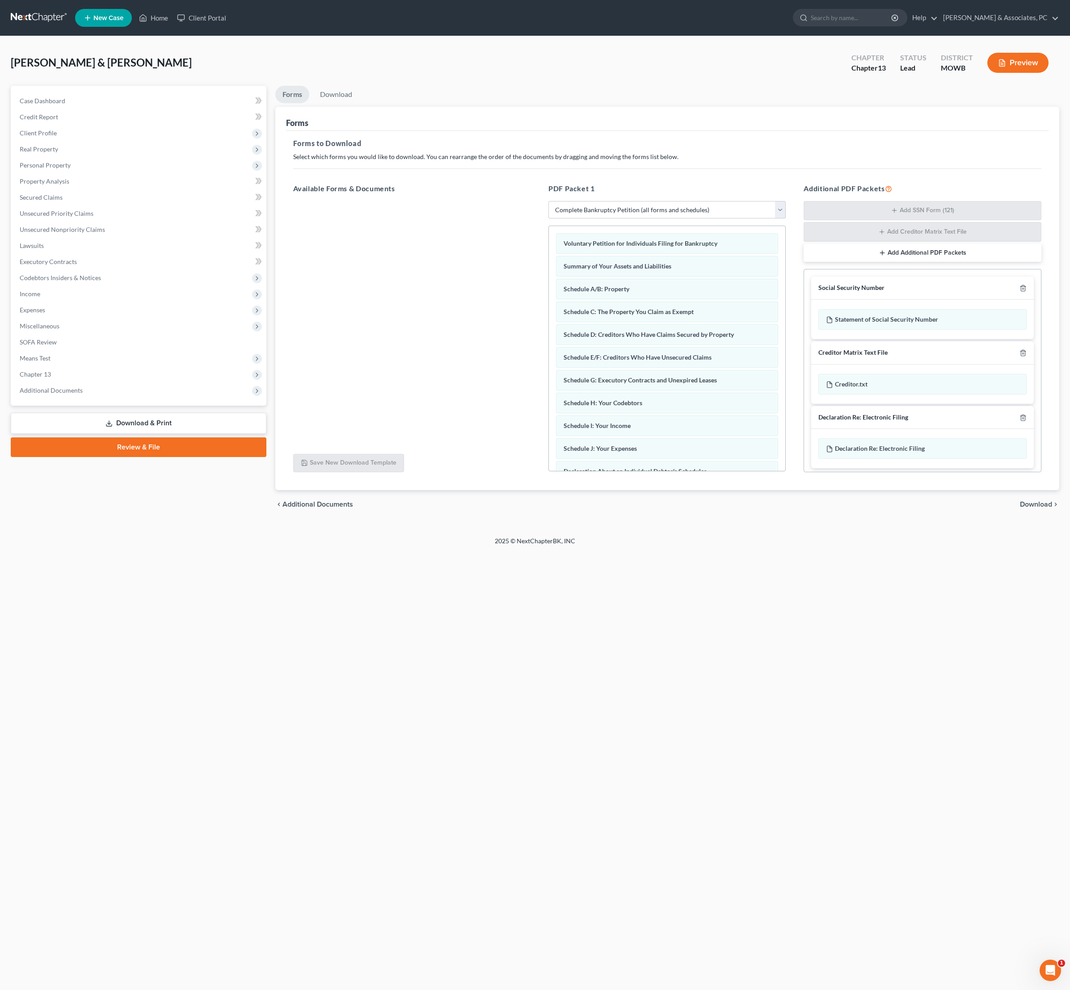
click at [641, 711] on div "Home New Case Client Portal [PERSON_NAME] & Associates, PC [PERSON_NAME][EMAIL_…" at bounding box center [535, 495] width 1070 height 990
click at [1040, 508] on span "Download" at bounding box center [1036, 504] width 32 height 7
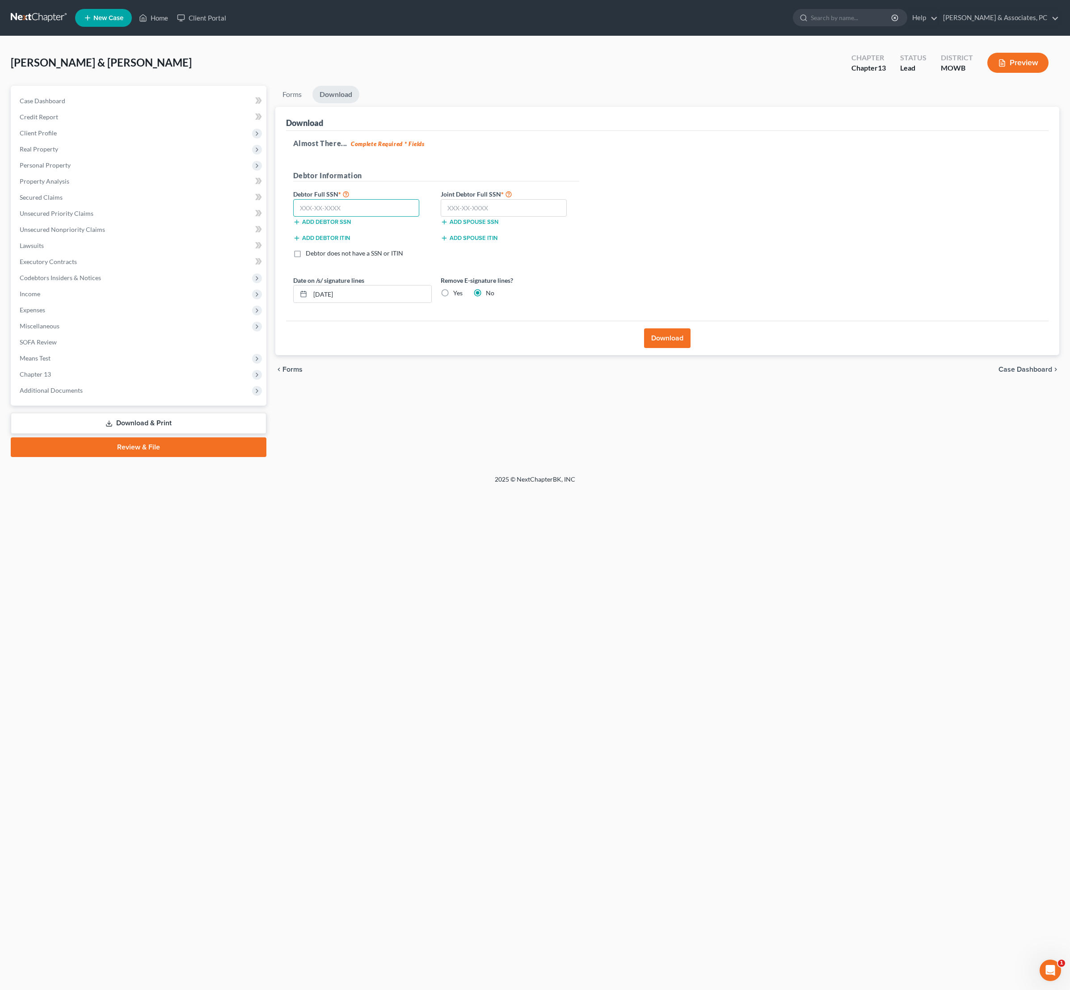
click at [414, 217] on input "text" at bounding box center [356, 208] width 126 height 18
click at [372, 217] on input "text" at bounding box center [356, 208] width 126 height 18
paste input "254-11-3462"
type input "254-11-3462"
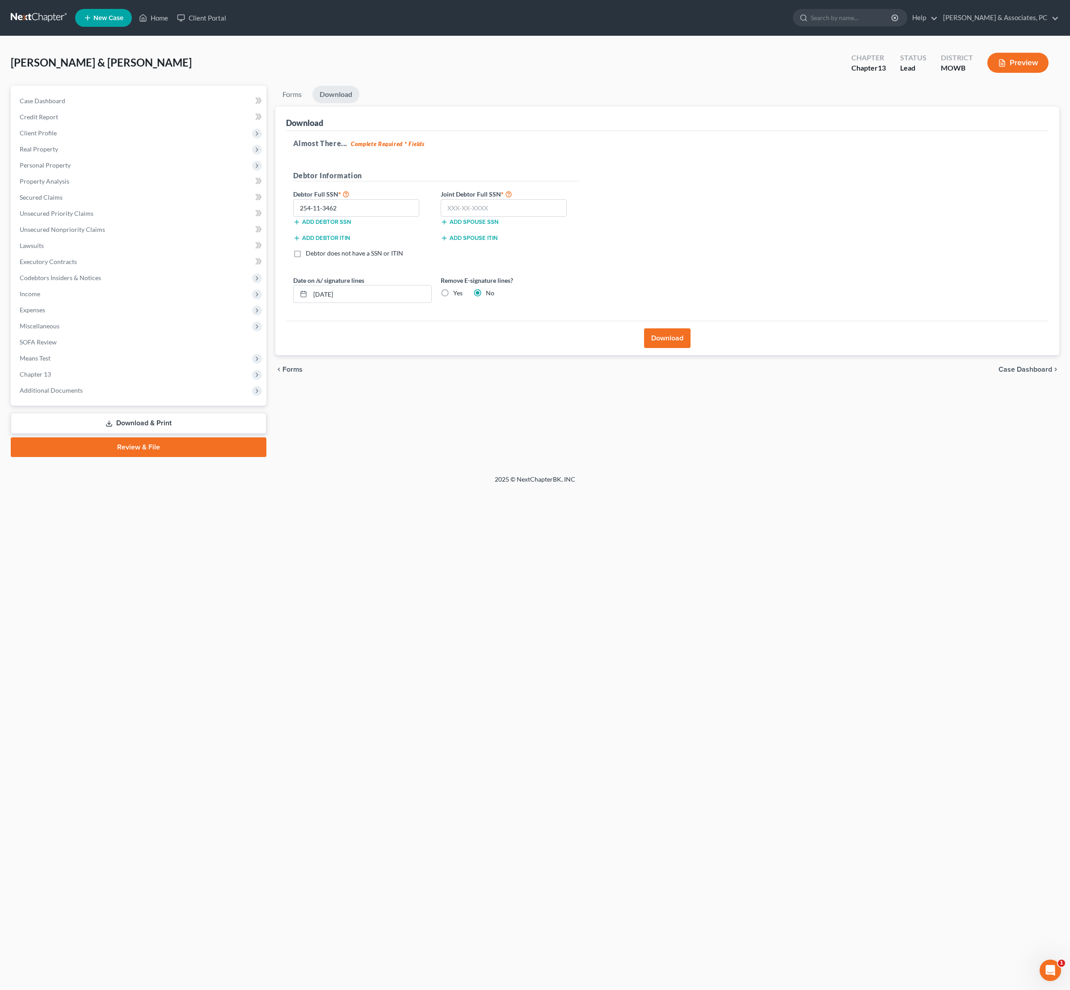
click at [357, 457] on div "Forms Download Forms Forms to Download Select which forms you would like to dow…" at bounding box center [667, 271] width 793 height 371
click at [518, 217] on input "text" at bounding box center [504, 208] width 126 height 18
paste input "589-90-6192"
type input "589-90-6192"
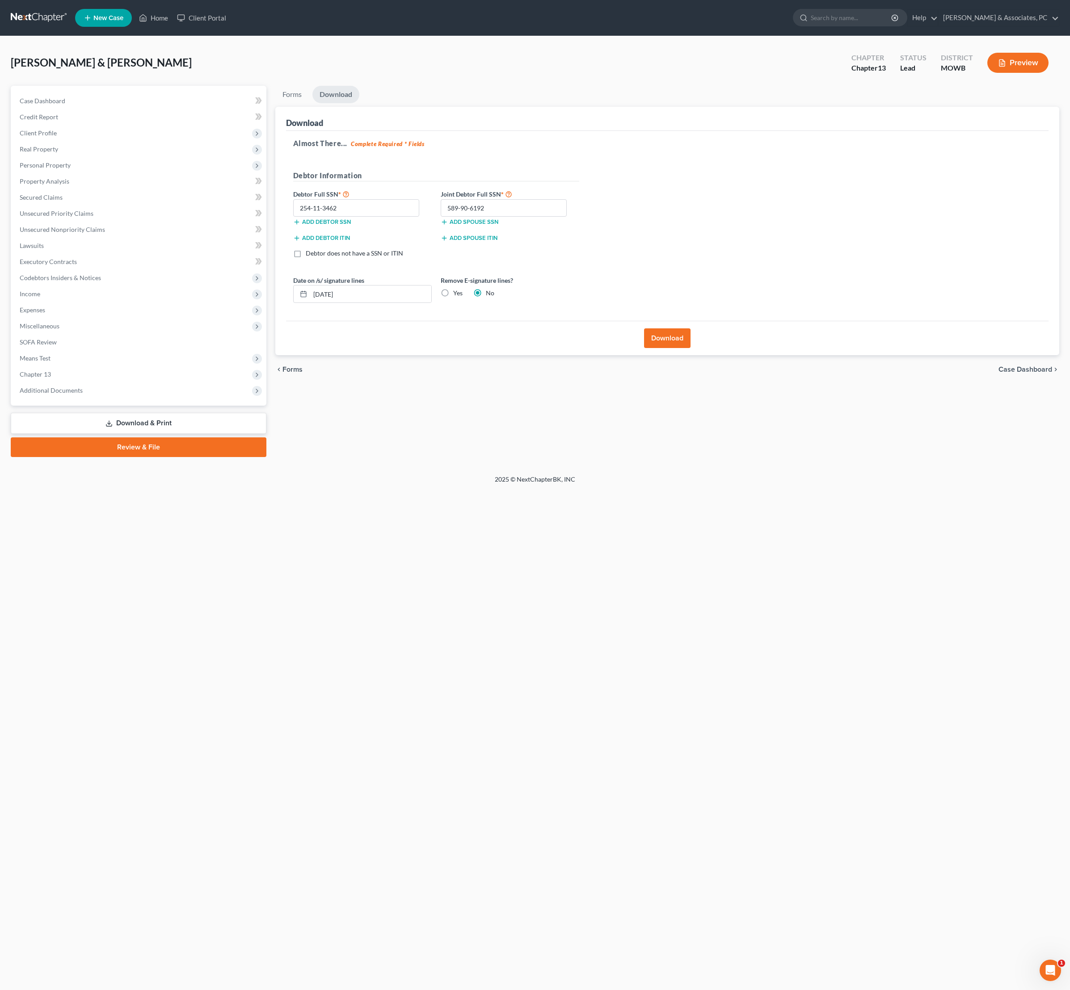
click at [560, 605] on div "Home New Case Client Portal [PERSON_NAME] & Associates, PC [PERSON_NAME][EMAIL_…" at bounding box center [535, 495] width 1070 height 990
click at [712, 457] on div "Forms Download Forms Forms to Download Select which forms you would like to dow…" at bounding box center [667, 271] width 793 height 371
click at [663, 348] on button "Download" at bounding box center [667, 338] width 46 height 20
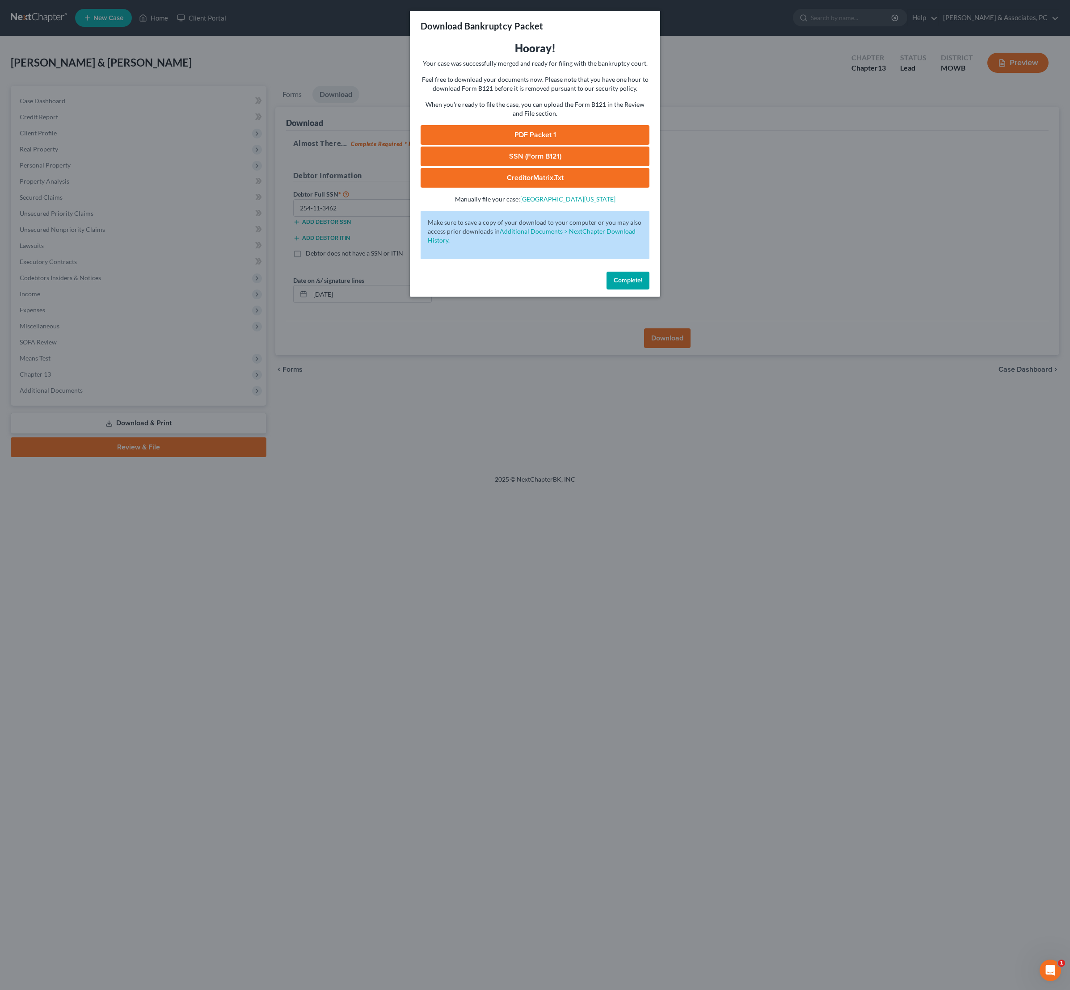
click at [542, 145] on link "PDF Packet 1" at bounding box center [535, 135] width 229 height 20
click at [551, 166] on link "SSN (Form B121)" at bounding box center [535, 157] width 229 height 20
click at [639, 284] on span "Complete!" at bounding box center [628, 281] width 29 height 8
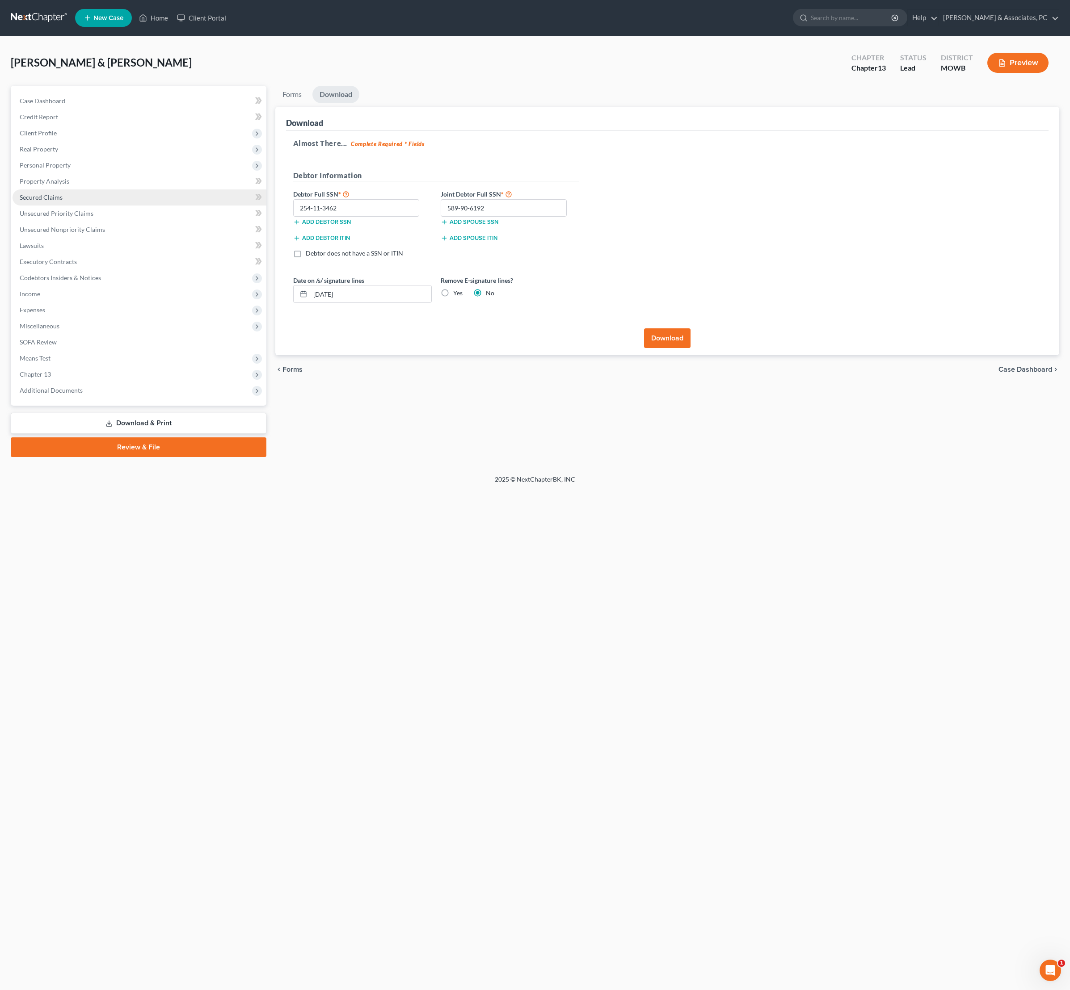
click at [56, 201] on span "Secured Claims" at bounding box center [41, 198] width 43 height 8
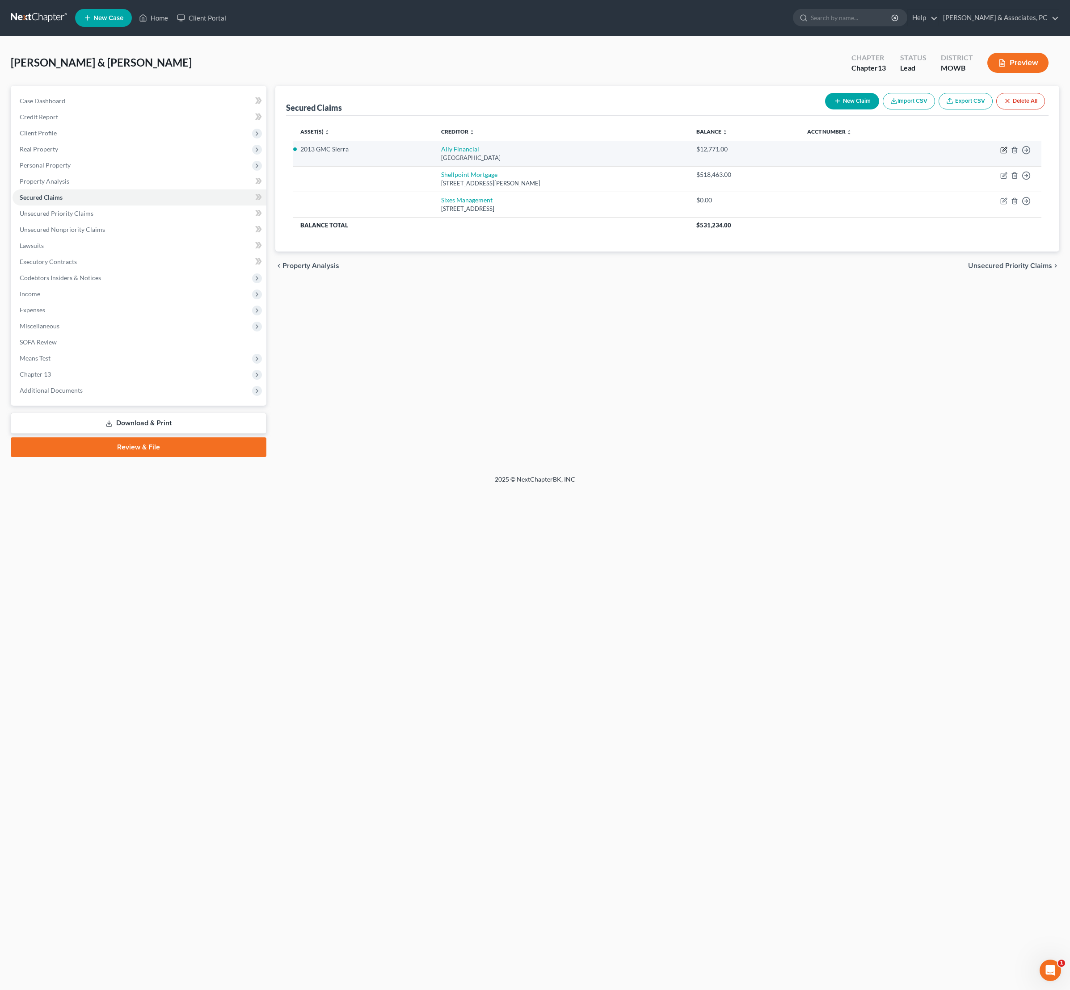
click at [1002, 151] on icon "button" at bounding box center [1004, 149] width 4 height 4
select select "24"
select select "6"
select select "0"
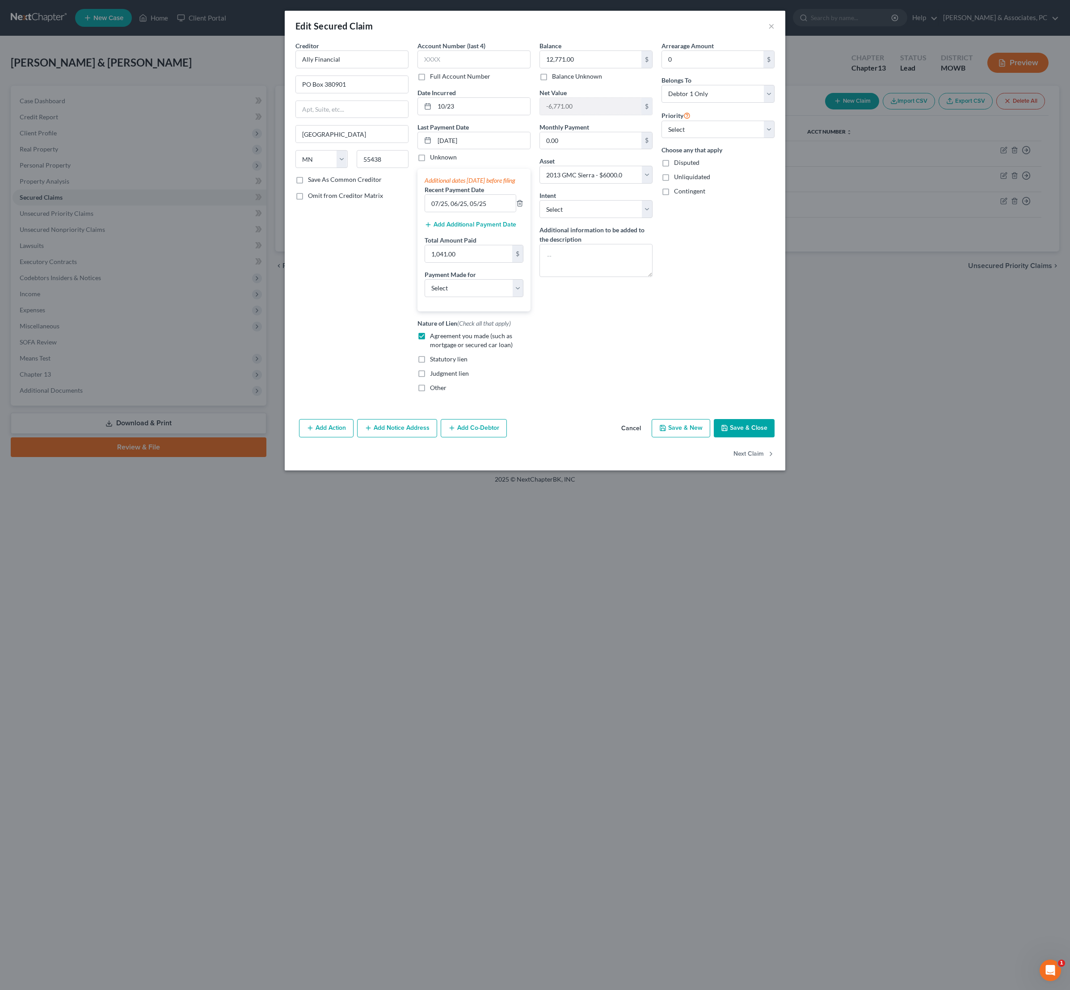
click at [775, 438] on button "Save & Close" at bounding box center [744, 428] width 61 height 19
select select
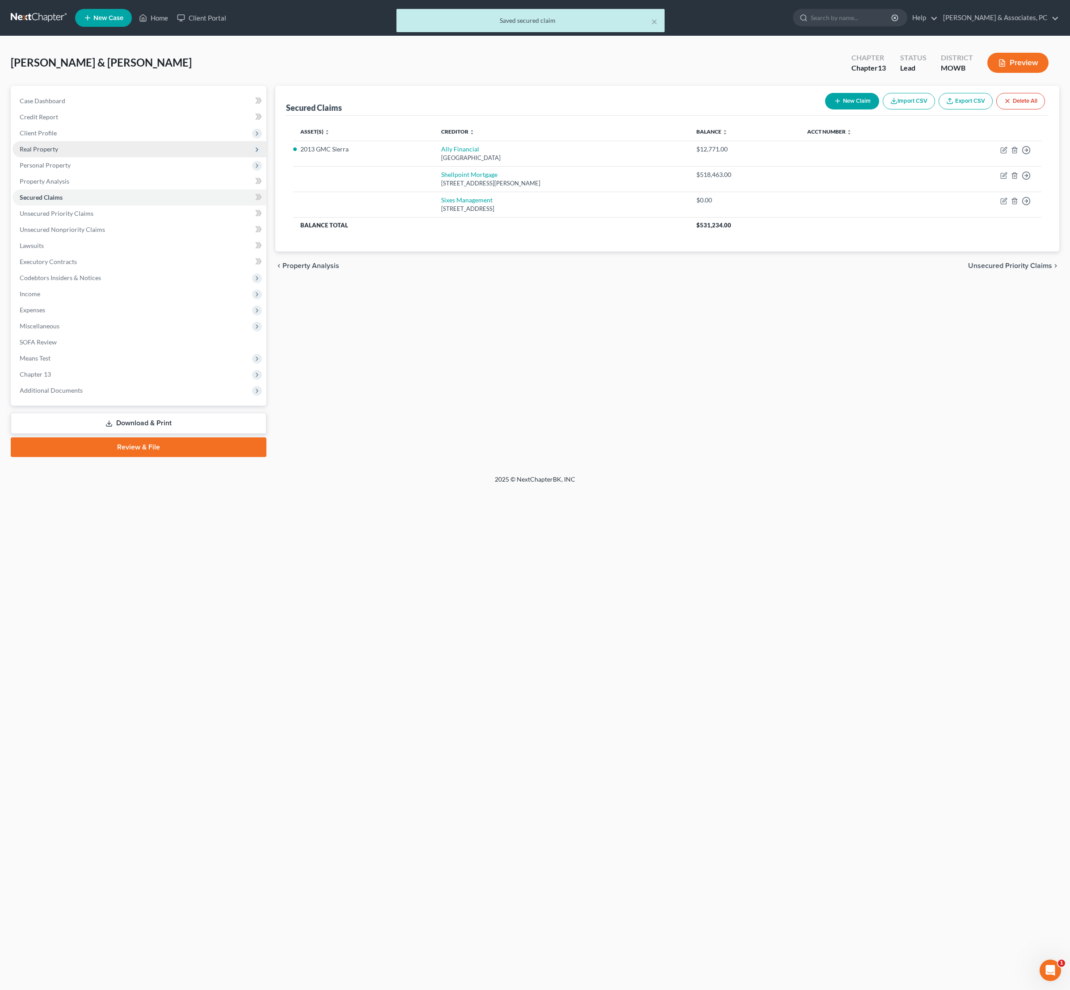
click at [44, 153] on span "Real Property" at bounding box center [39, 149] width 38 height 8
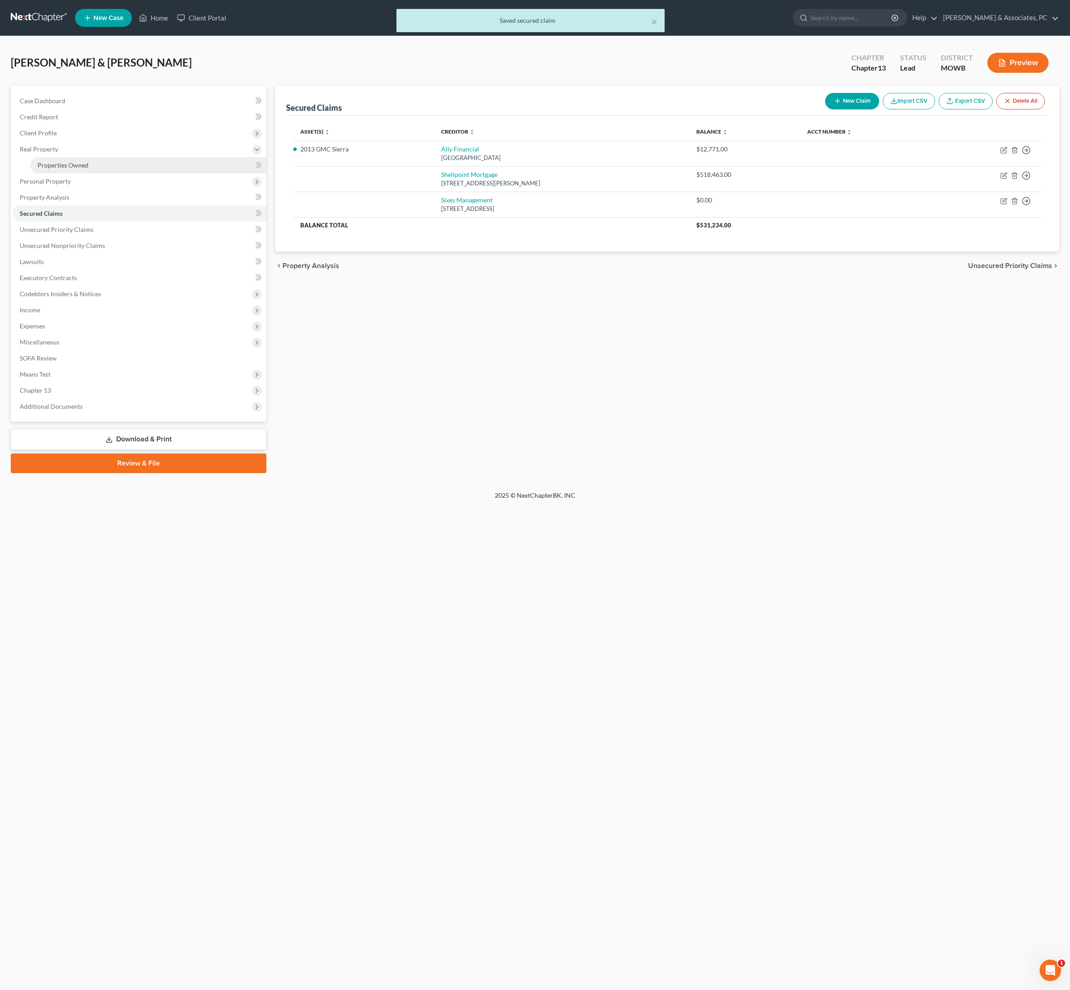
click at [55, 169] on span "Properties Owned" at bounding box center [63, 165] width 51 height 8
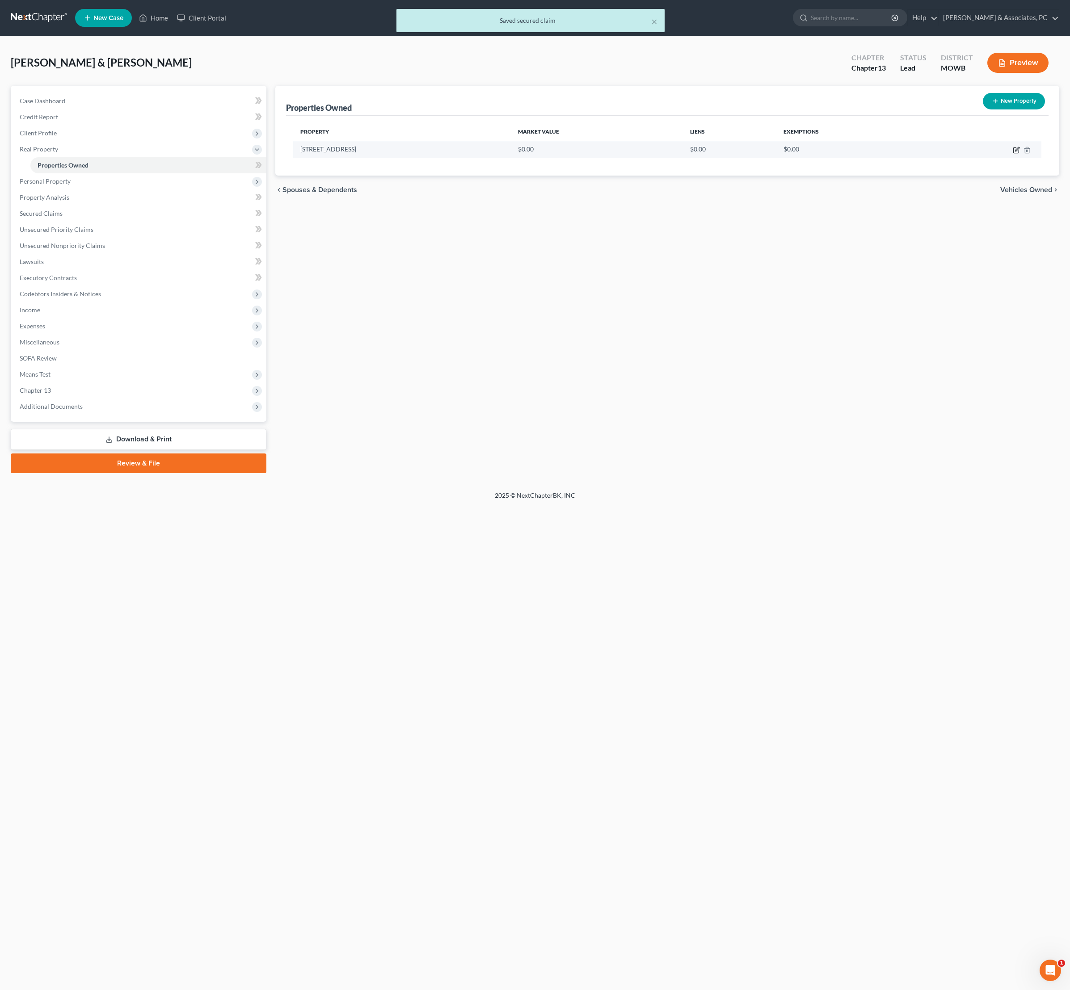
click at [1013, 154] on icon "button" at bounding box center [1016, 150] width 7 height 7
select select "10"
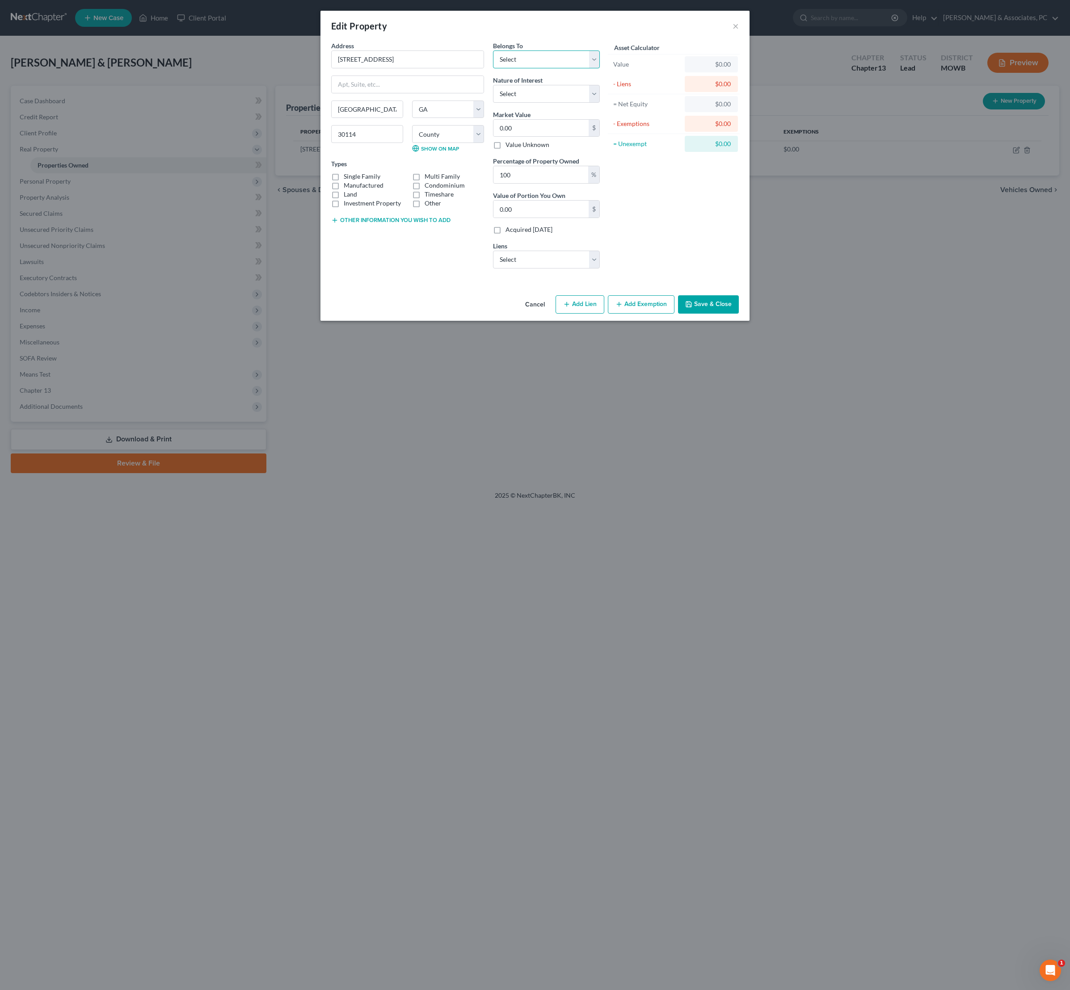
select select "2"
select select "1"
click at [549, 137] on input "0.00" at bounding box center [540, 128] width 95 height 17
type input "7"
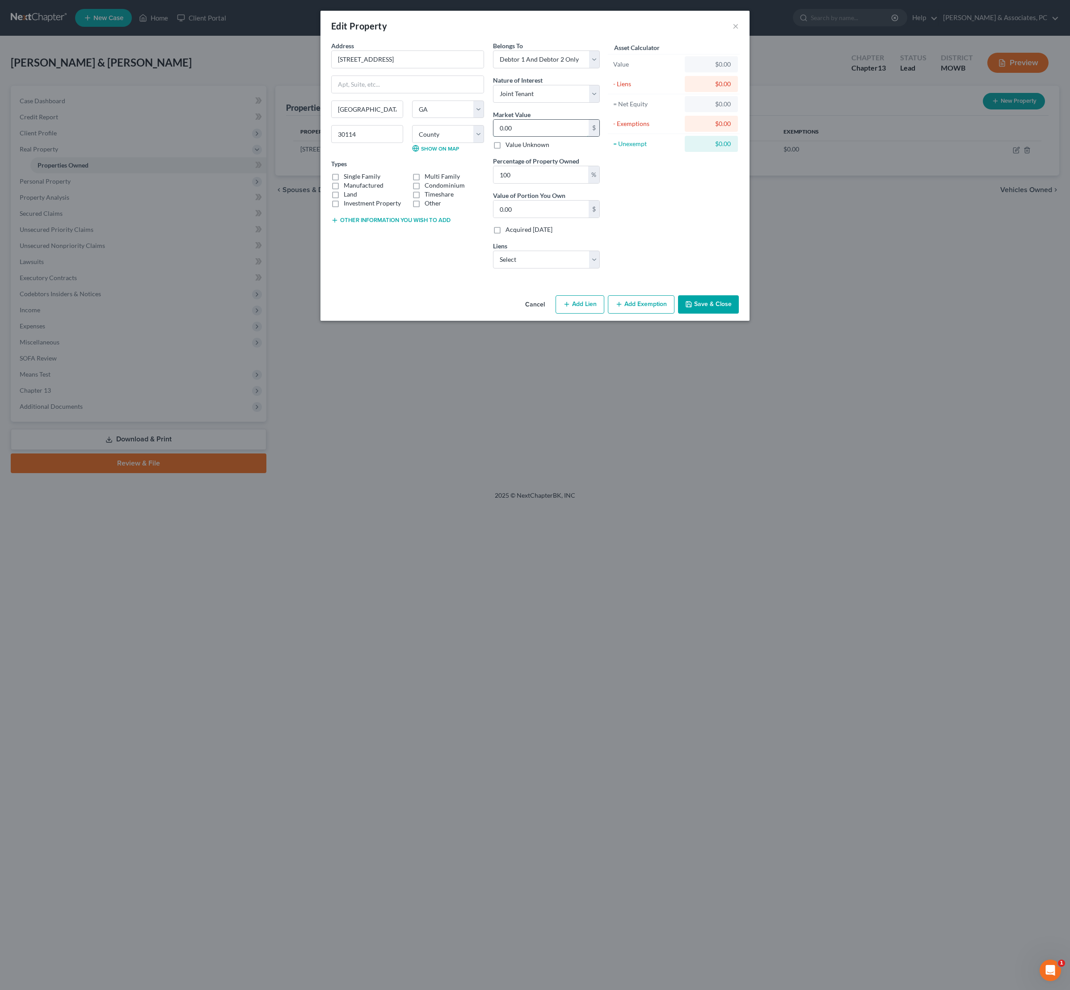
type input "7.00"
type input "70"
type input "70.00"
type input "700"
type input "700.00"
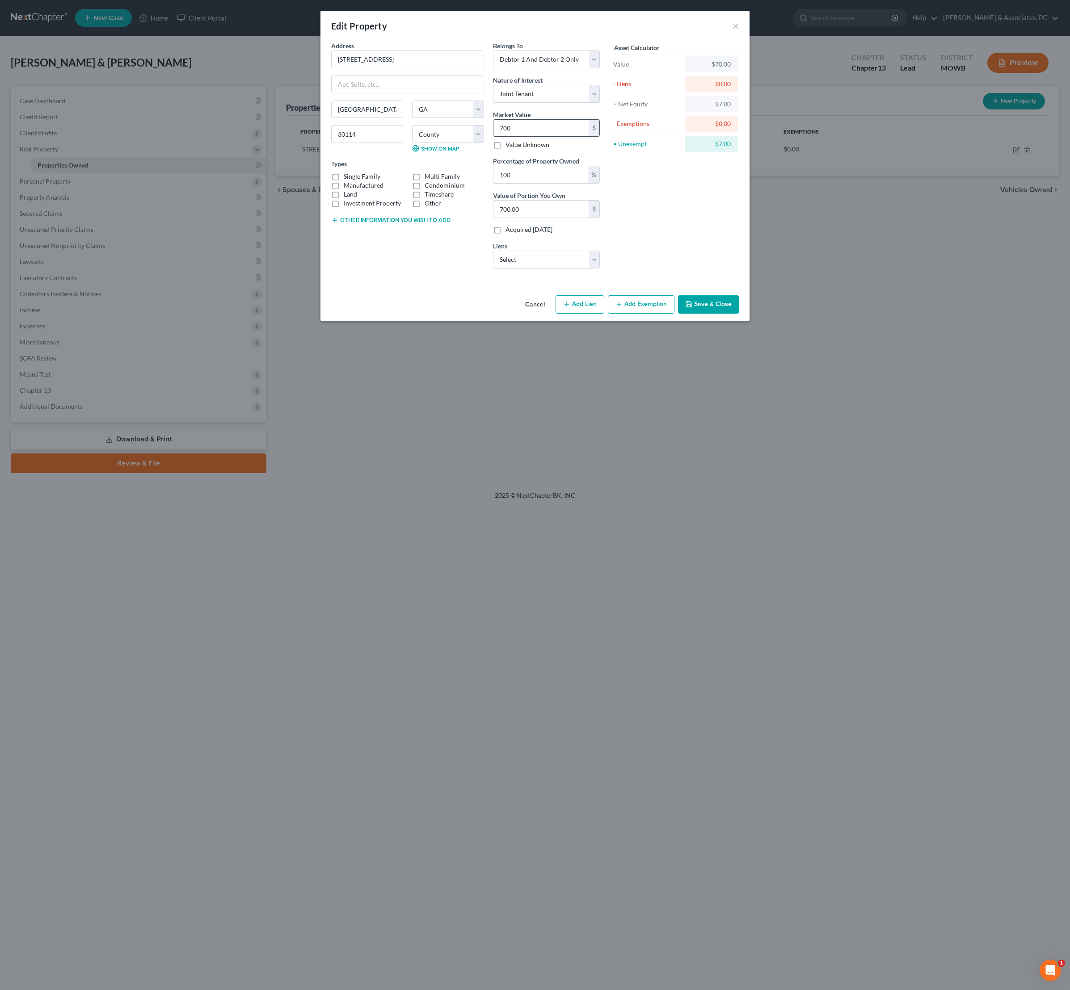
type input "7000"
type input "7,000.00"
type input "7,0000"
type input "70,000.00"
type input "70,0000"
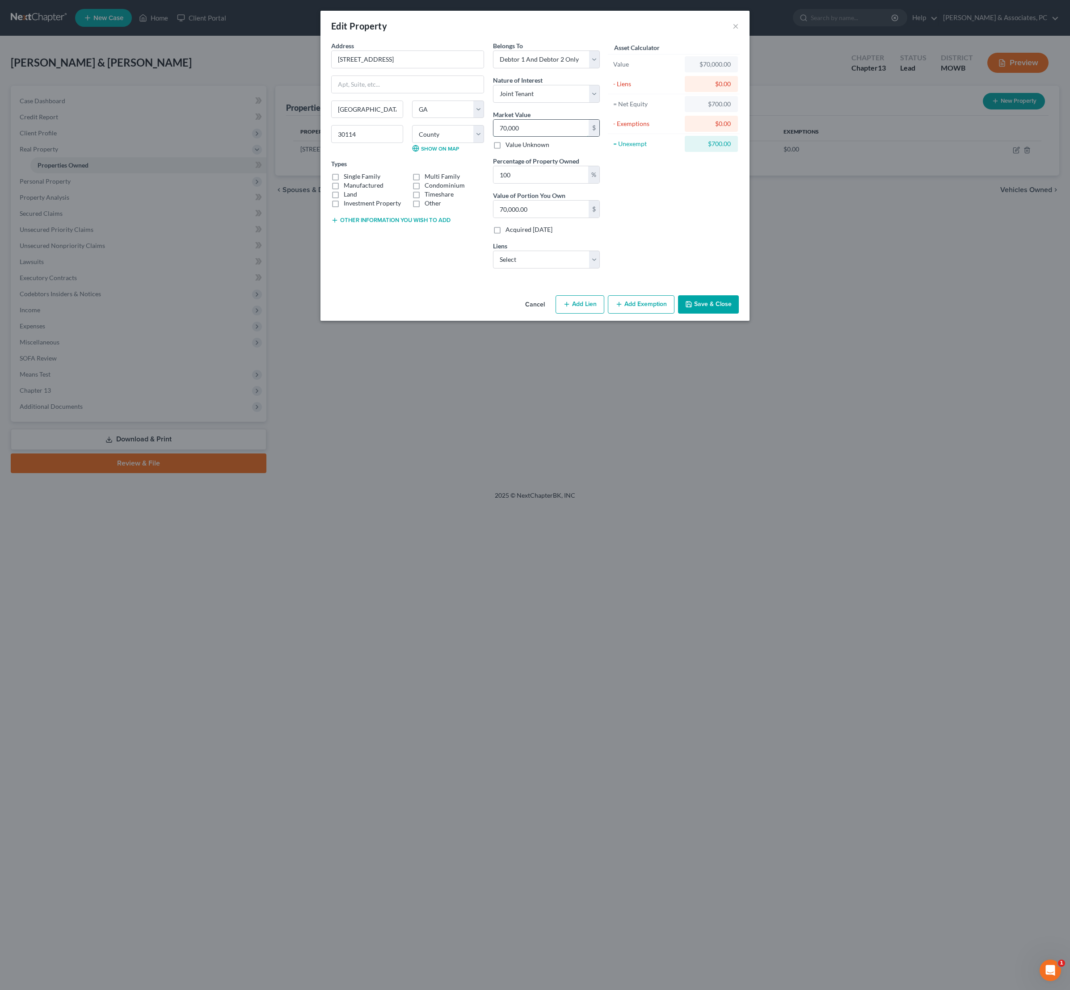
type input "700,000.00"
type input "700,000"
select select "0"
select select
select select "42"
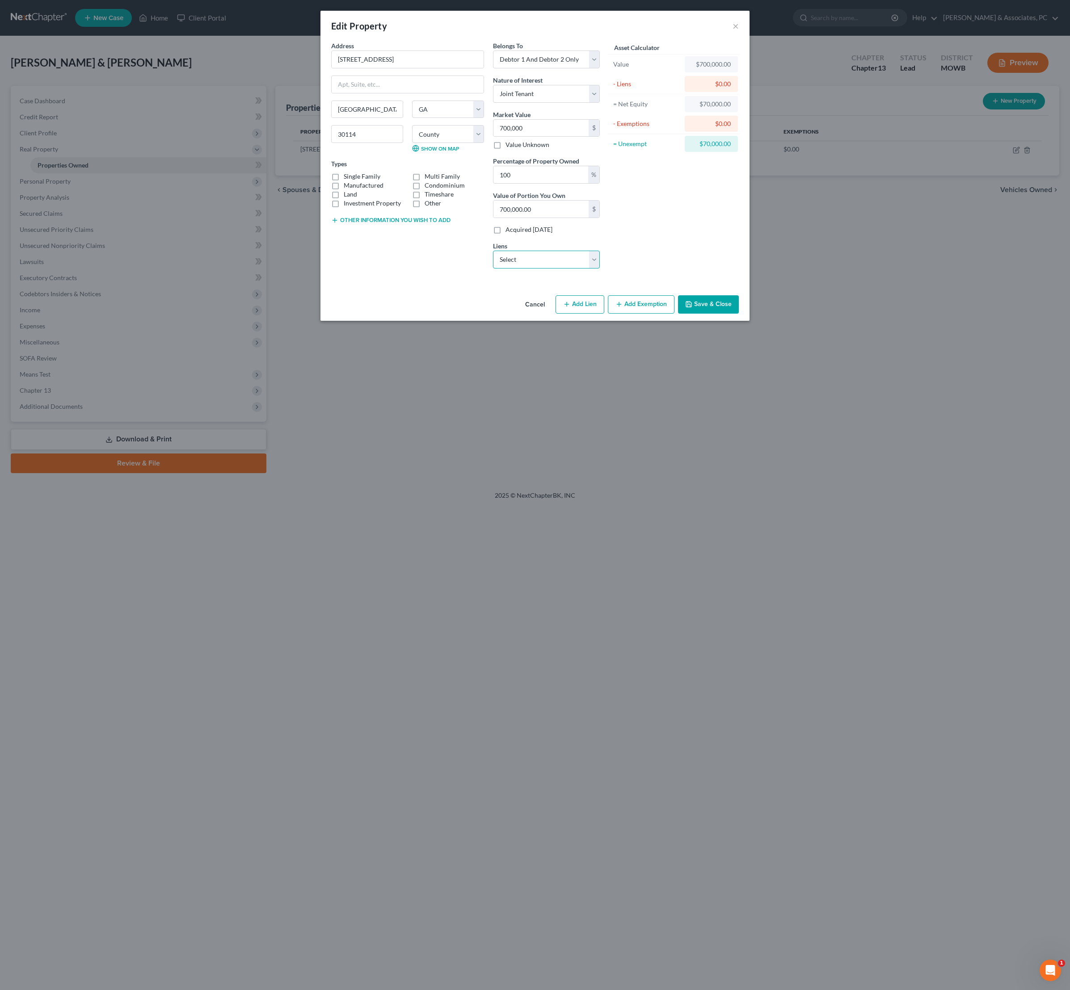
select select "0"
select select "2"
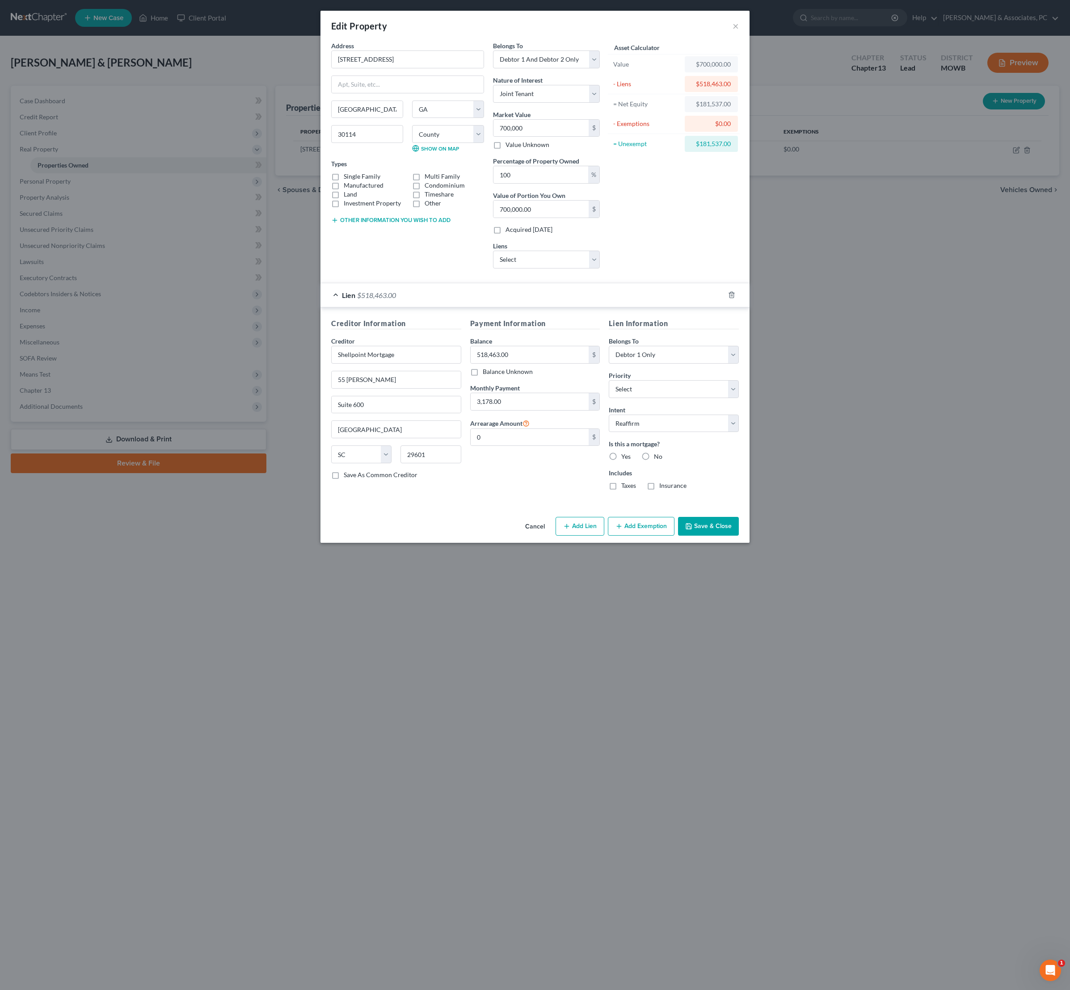
click at [344, 181] on label "Single Family" at bounding box center [362, 176] width 37 height 9
click at [347, 178] on input "Single Family" at bounding box center [350, 175] width 6 height 6
checkbox input "true"
click at [651, 536] on button "Add Exemption" at bounding box center [641, 526] width 67 height 19
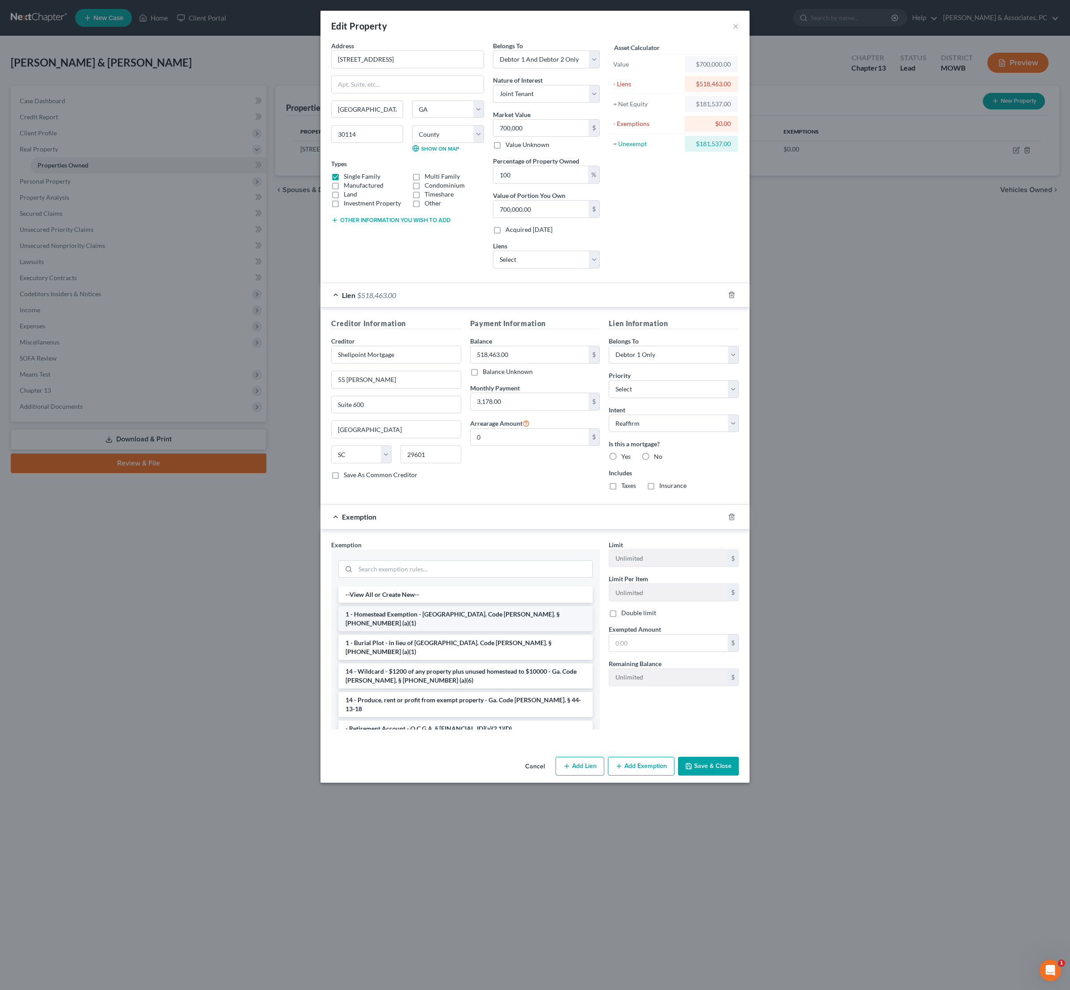
click at [475, 631] on li "1 - Homestead Exemption - [GEOGRAPHIC_DATA]. Code [PERSON_NAME]. § [PHONE_NUMBE…" at bounding box center [465, 618] width 254 height 25
click at [475, 737] on div "Exemption Set must be selected for CA. Exemption * --View All or Create New-- 1…" at bounding box center [466, 638] width 278 height 197
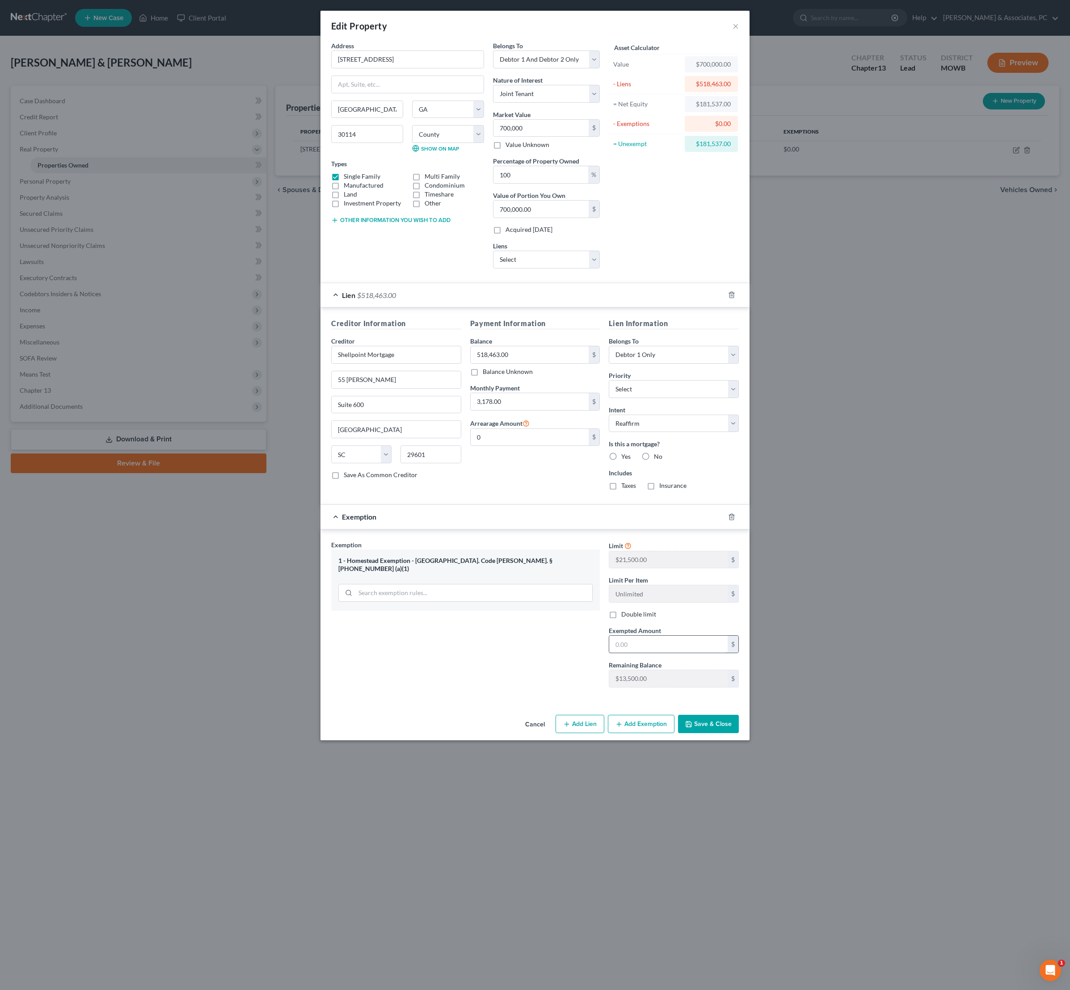
click at [665, 653] on input "text" at bounding box center [668, 644] width 118 height 17
type input "43,000"
click at [739, 734] on button "Save & Close" at bounding box center [708, 724] width 61 height 19
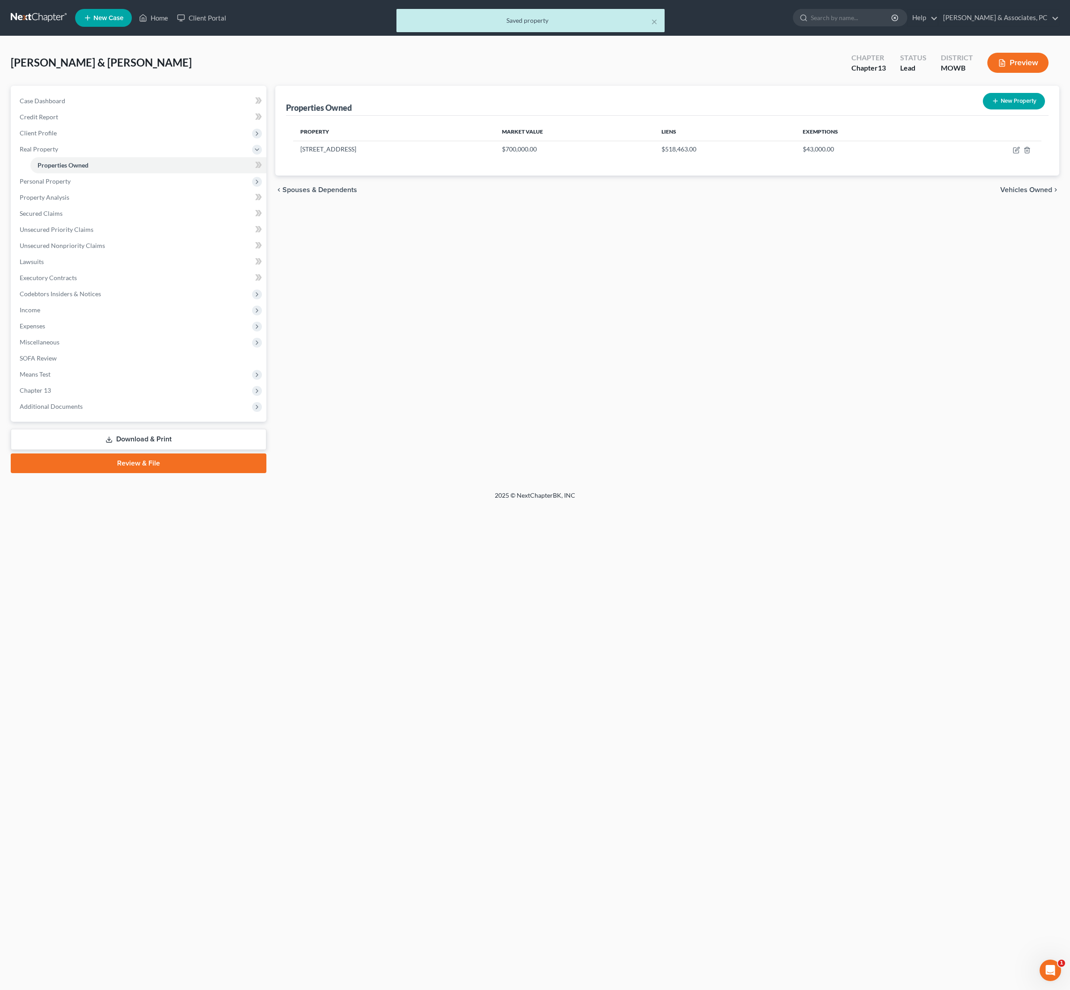
click at [202, 450] on link "Download & Print" at bounding box center [139, 439] width 256 height 21
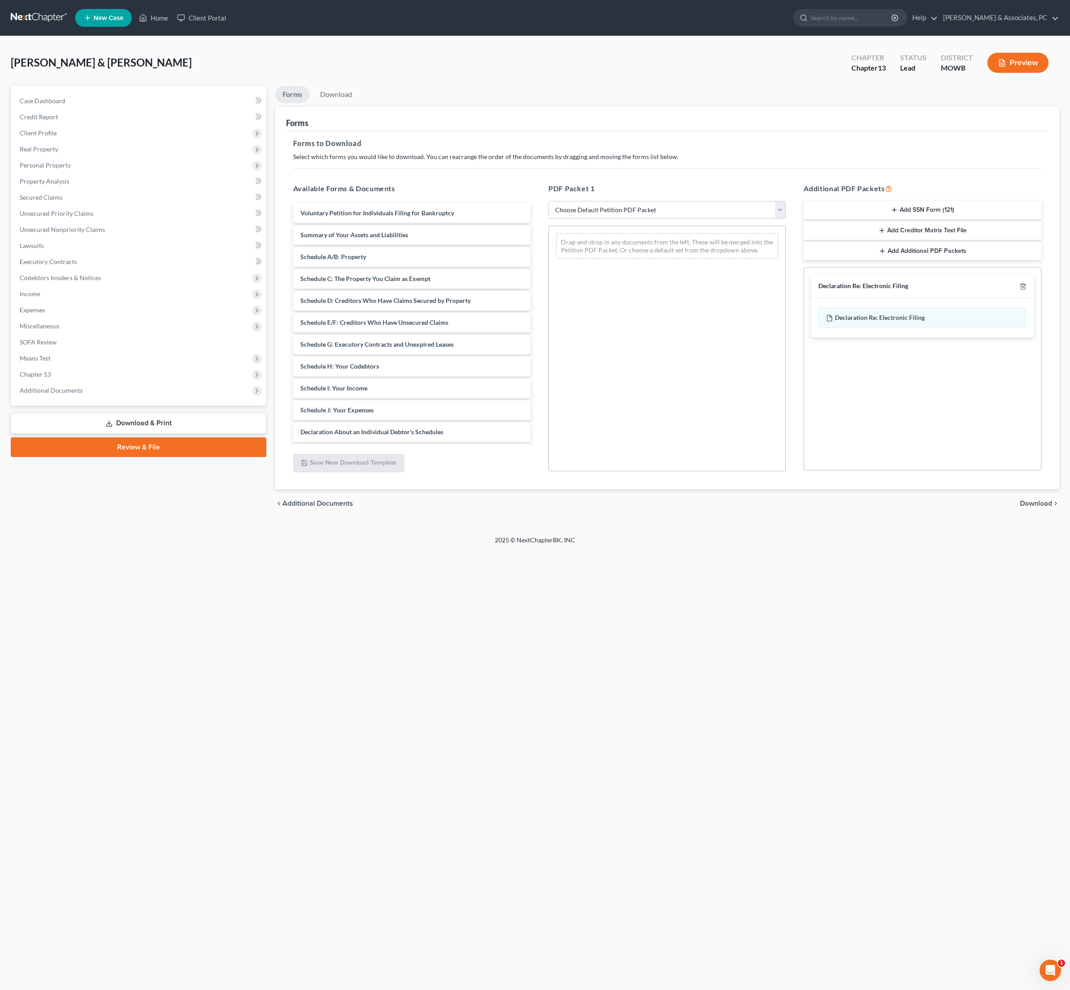
select select "0"
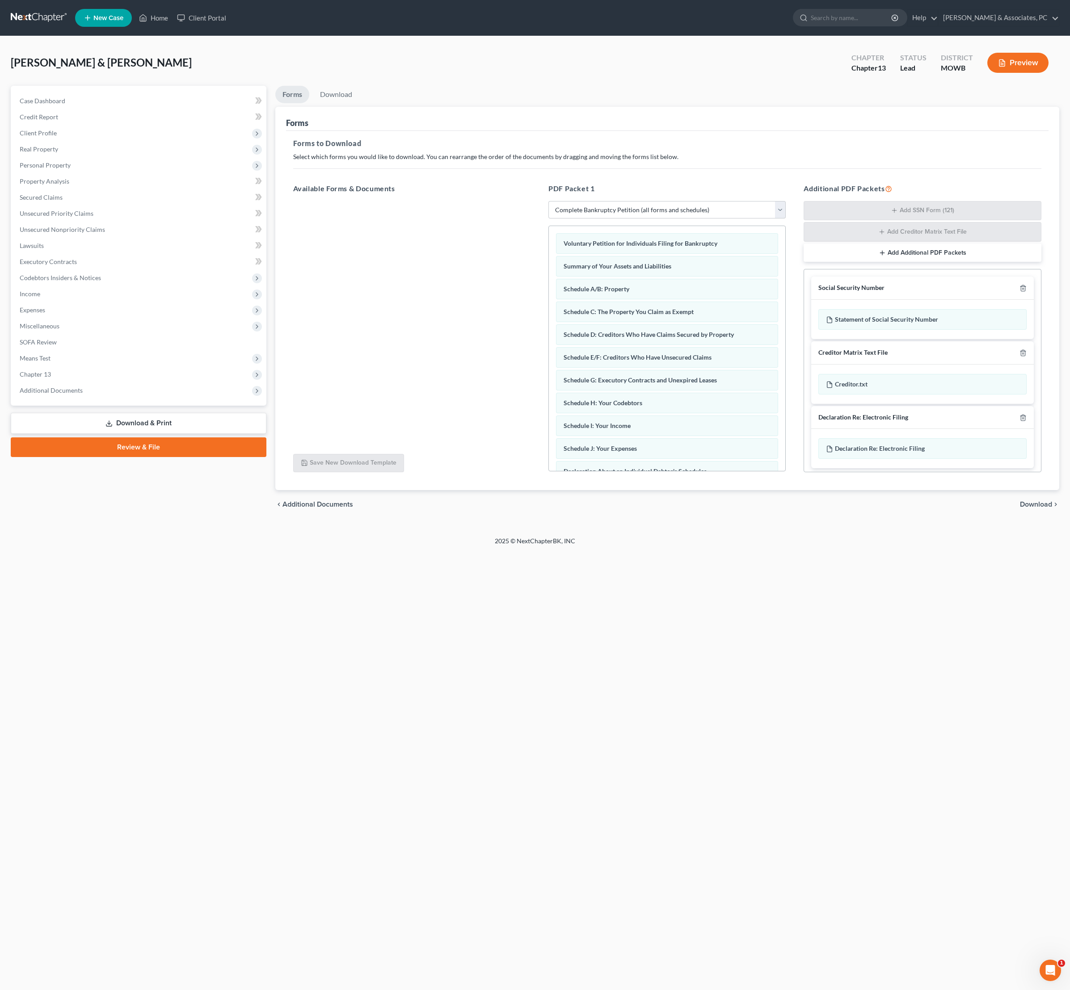
click at [1008, 300] on div "Social Security Number" at bounding box center [922, 288] width 222 height 23
click at [1019, 292] on icon "button" at bounding box center [1022, 288] width 7 height 7
click at [1019, 291] on icon "button" at bounding box center [1022, 287] width 7 height 7
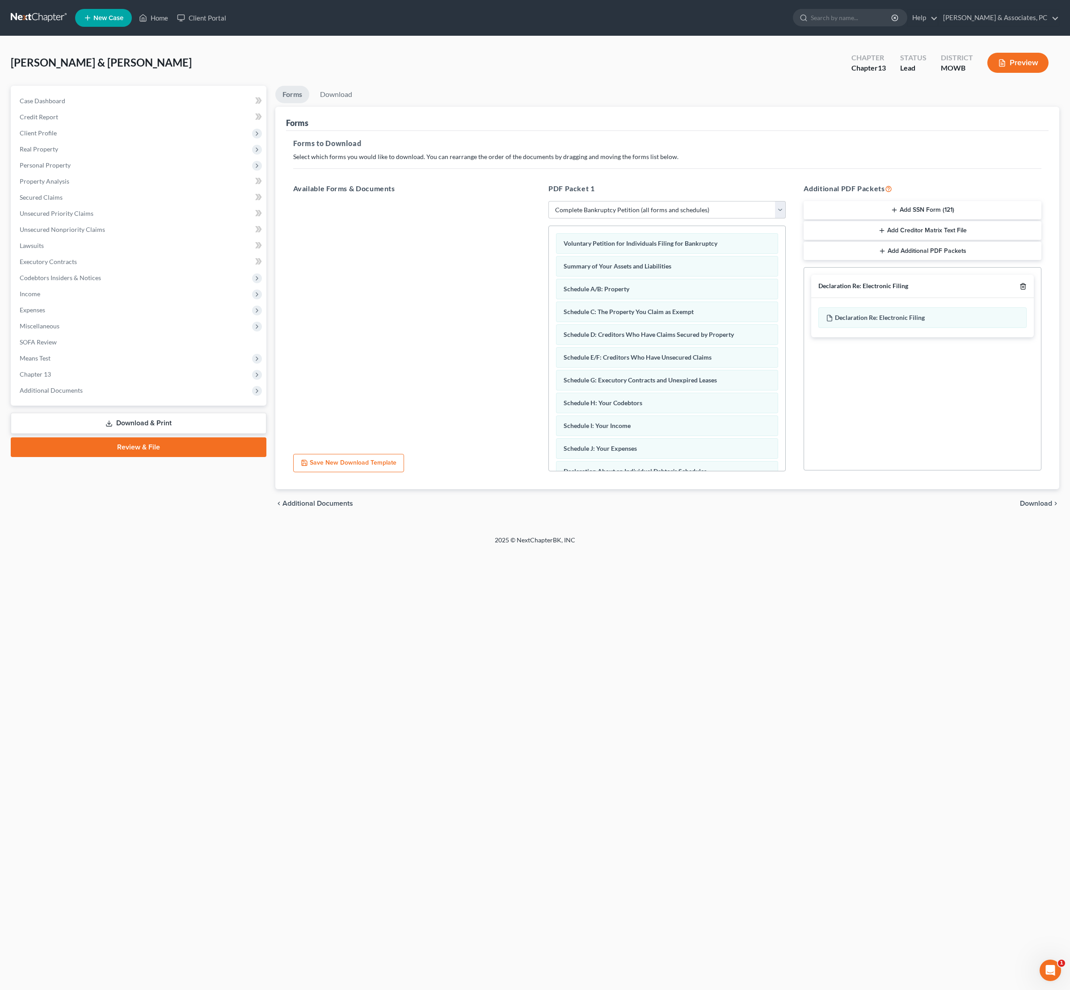
click at [1019, 290] on icon "button" at bounding box center [1022, 286] width 7 height 7
click at [1039, 507] on span "Download" at bounding box center [1036, 503] width 32 height 7
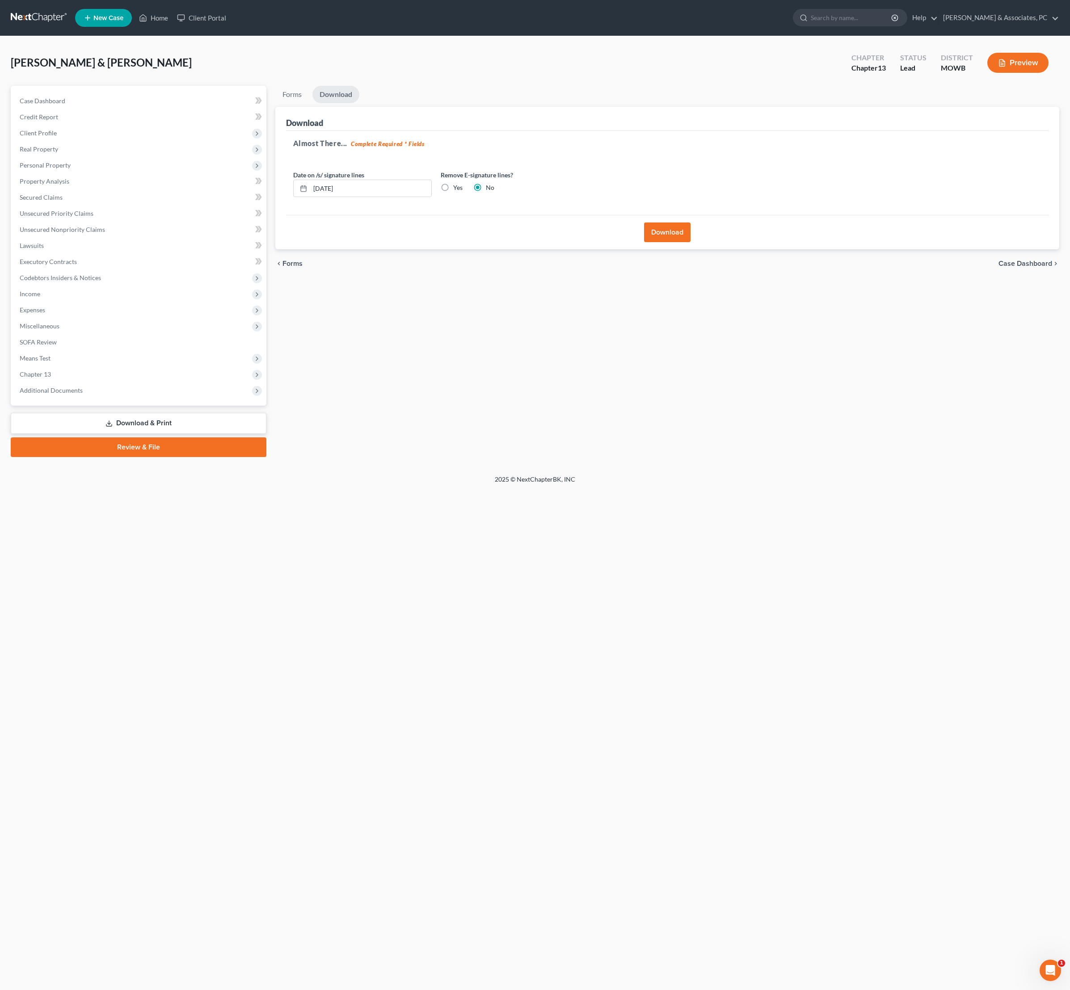
click at [674, 242] on button "Download" at bounding box center [667, 233] width 46 height 20
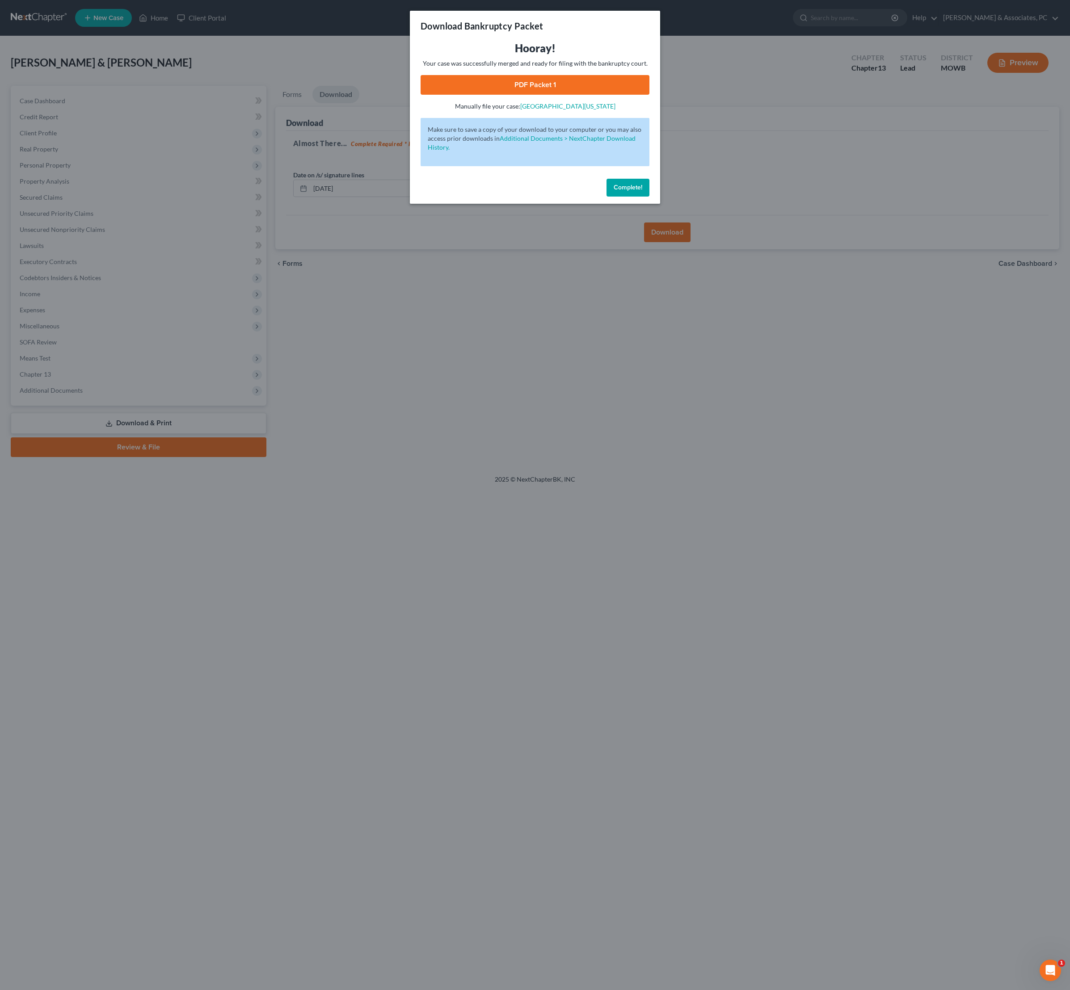
click at [612, 95] on link "PDF Packet 1" at bounding box center [535, 85] width 229 height 20
